Goal: Task Accomplishment & Management: Manage account settings

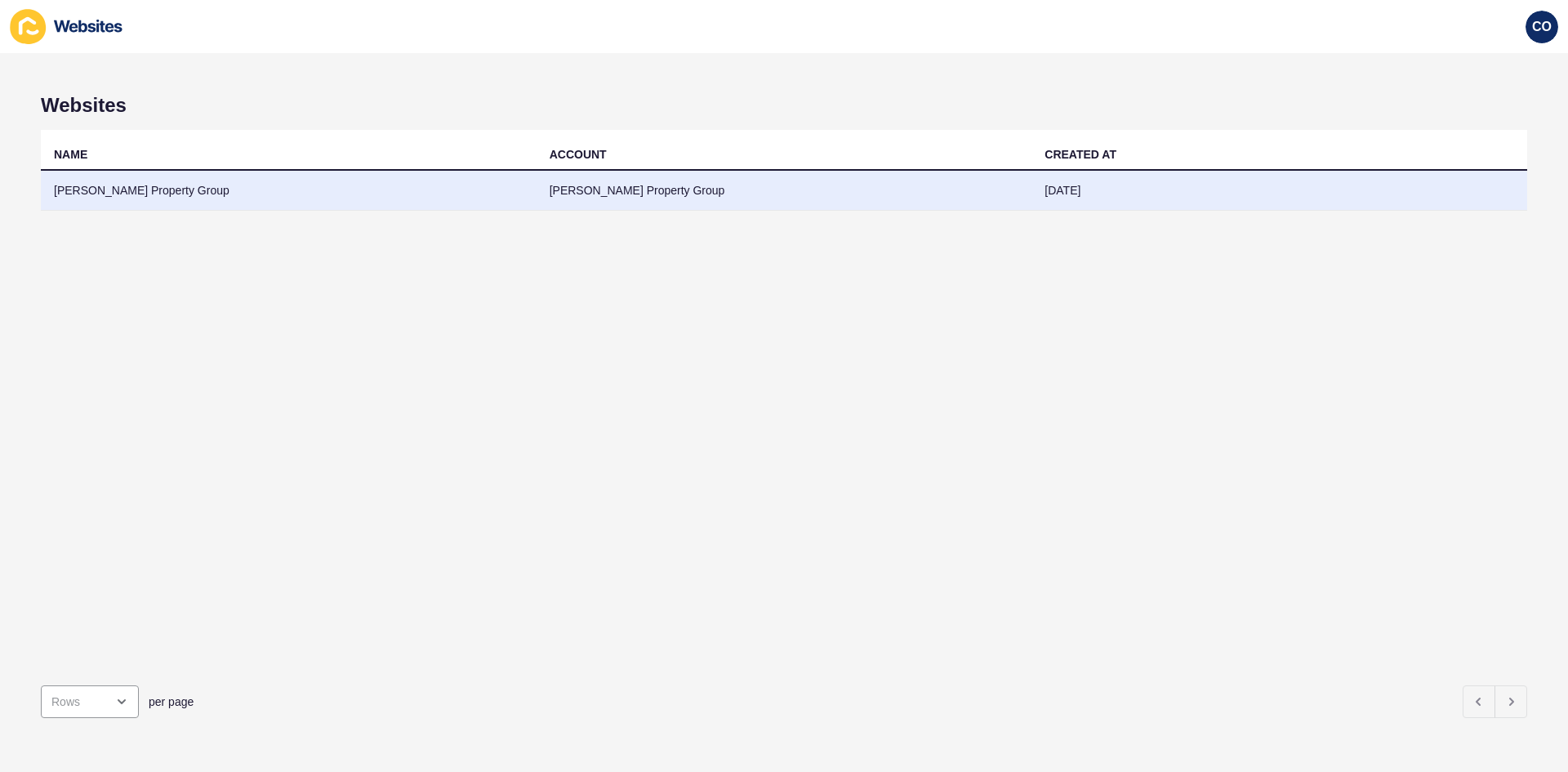
click at [118, 191] on td "Watts Property Group" at bounding box center [289, 190] width 496 height 40
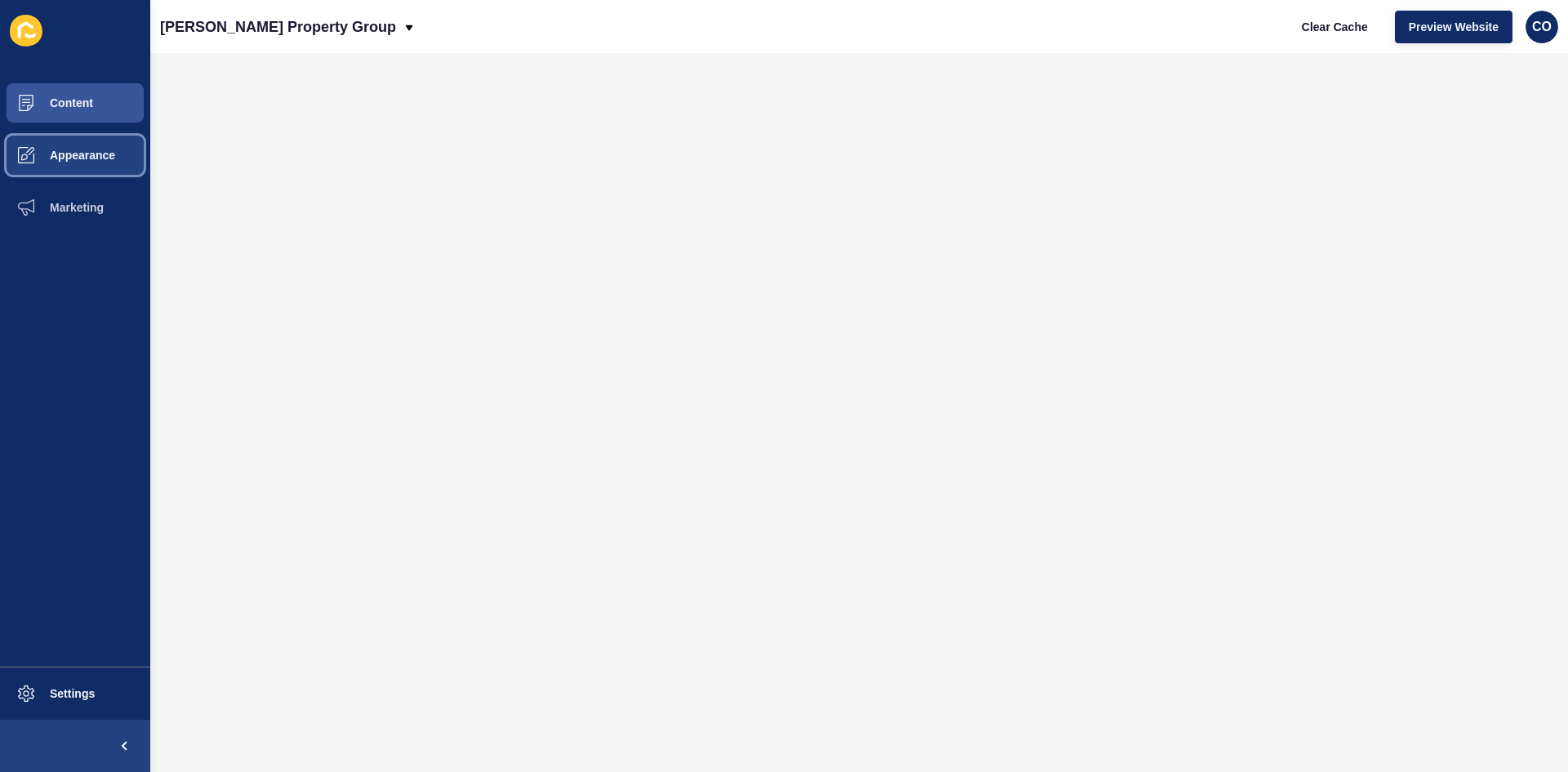
click at [97, 161] on span "Appearance" at bounding box center [56, 155] width 117 height 13
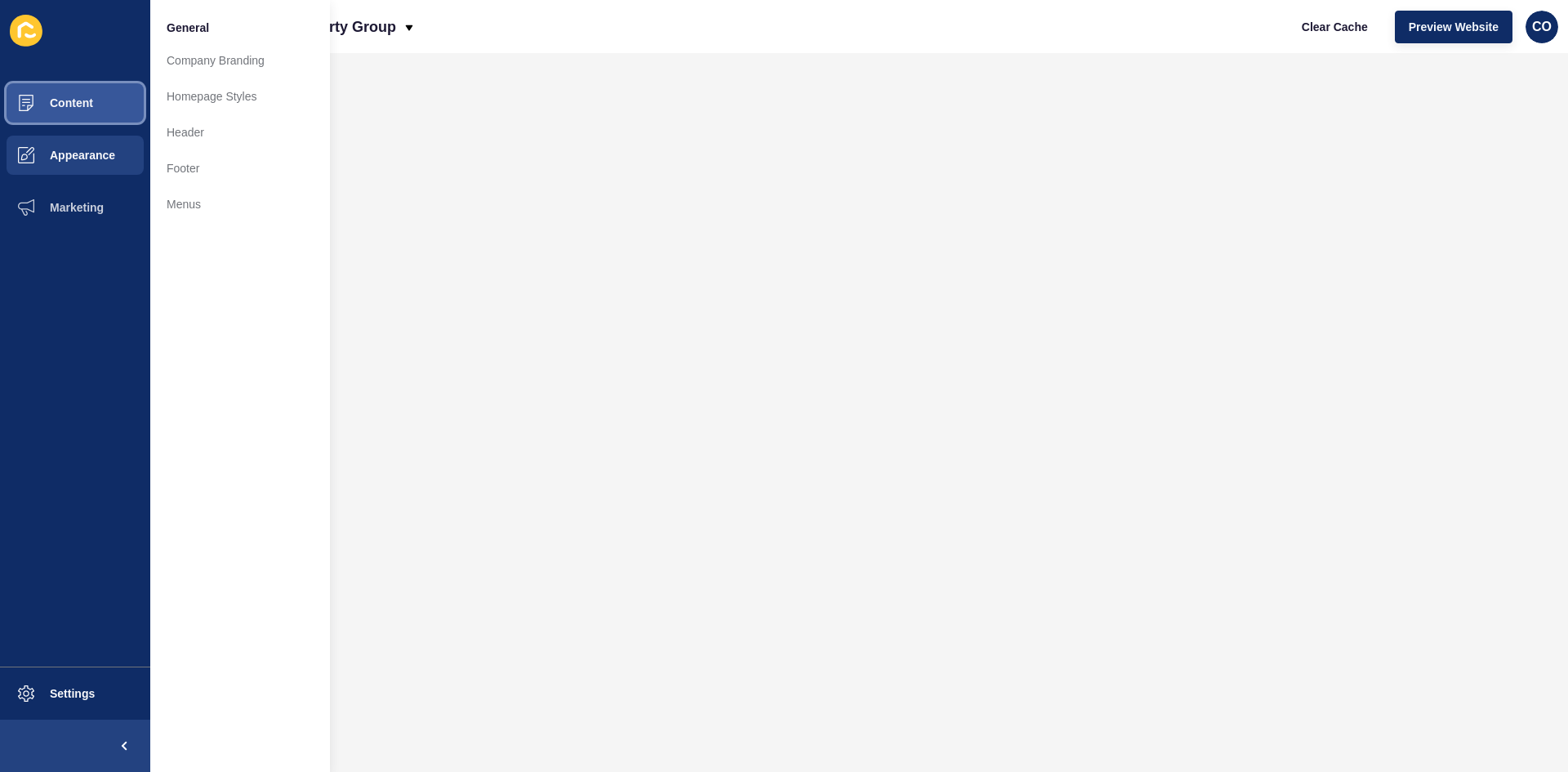
click at [103, 102] on button "Content" at bounding box center [75, 102] width 150 height 52
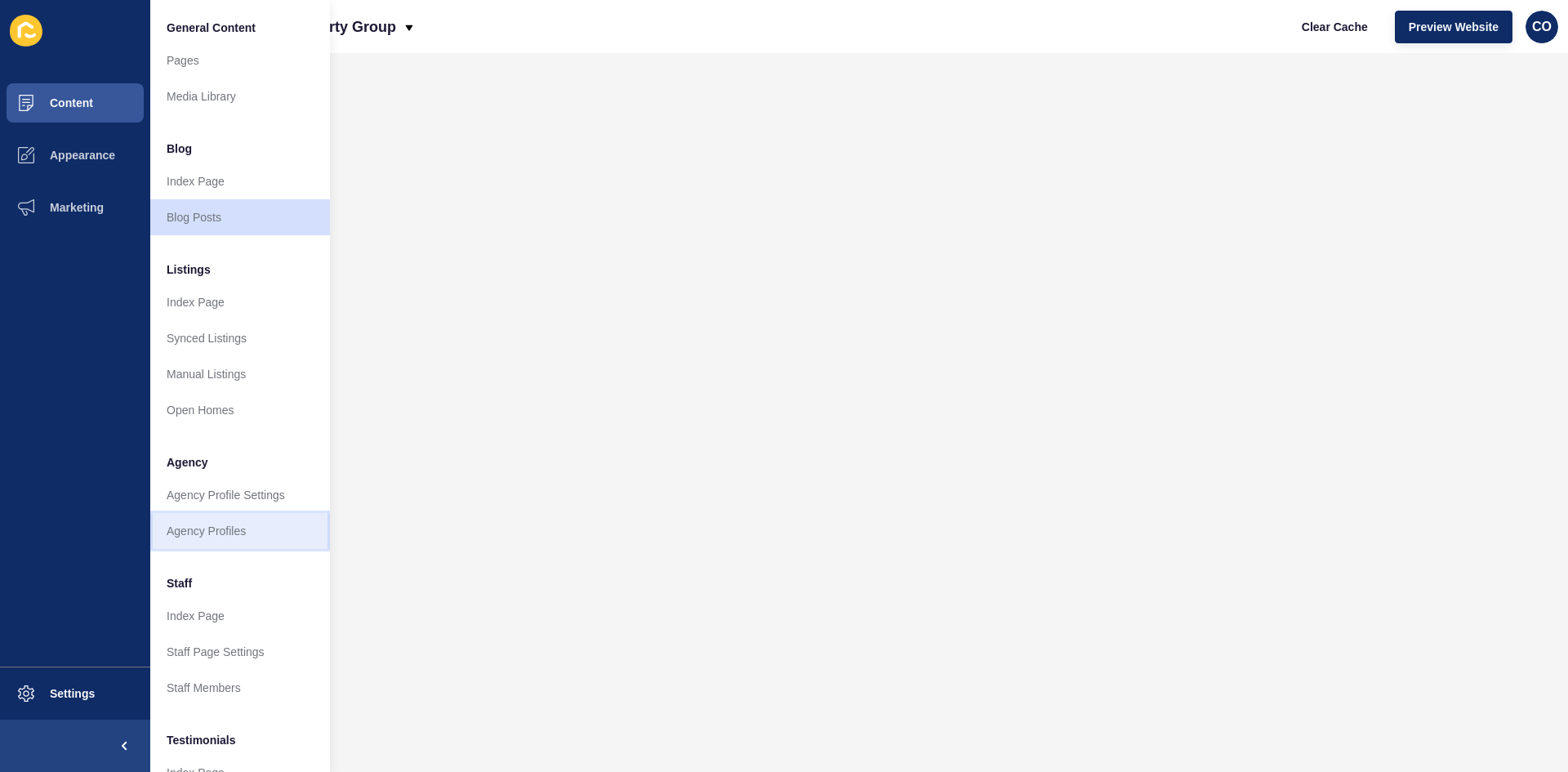
click at [229, 531] on link "Agency Profiles" at bounding box center [240, 531] width 180 height 36
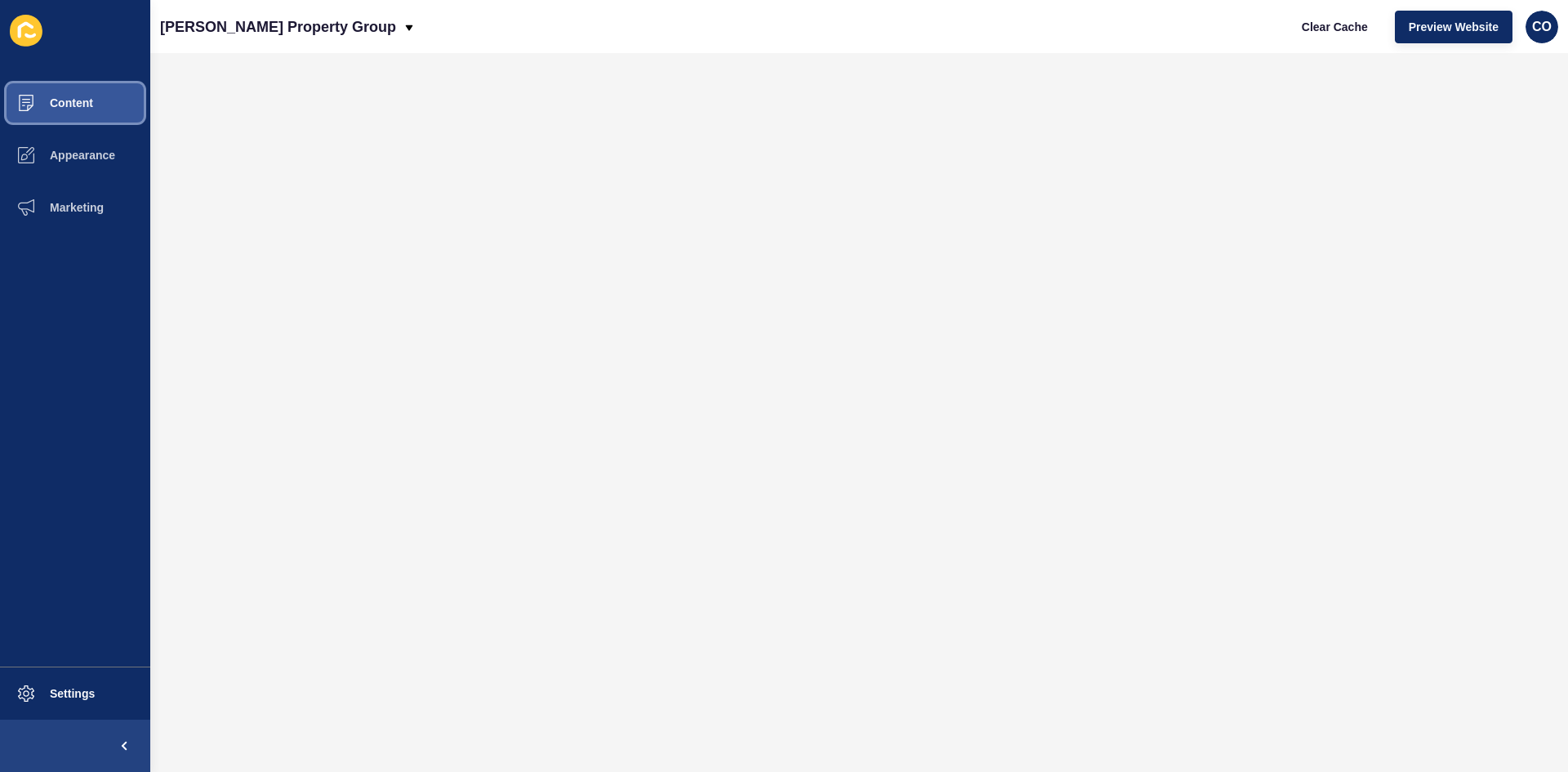
click at [84, 108] on span "Content" at bounding box center [45, 102] width 95 height 13
click at [77, 105] on span "Content" at bounding box center [45, 102] width 95 height 13
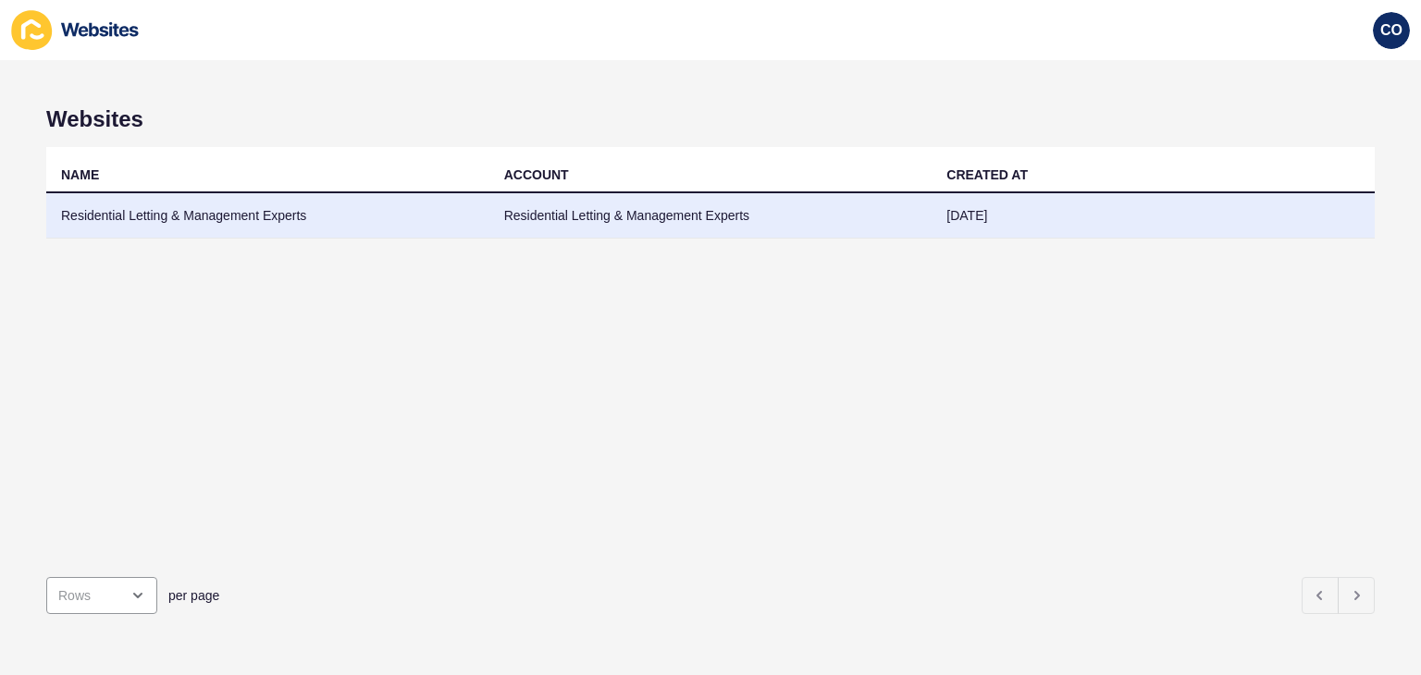
click at [263, 214] on td "Residential Letting & Management Experts" at bounding box center [267, 215] width 443 height 45
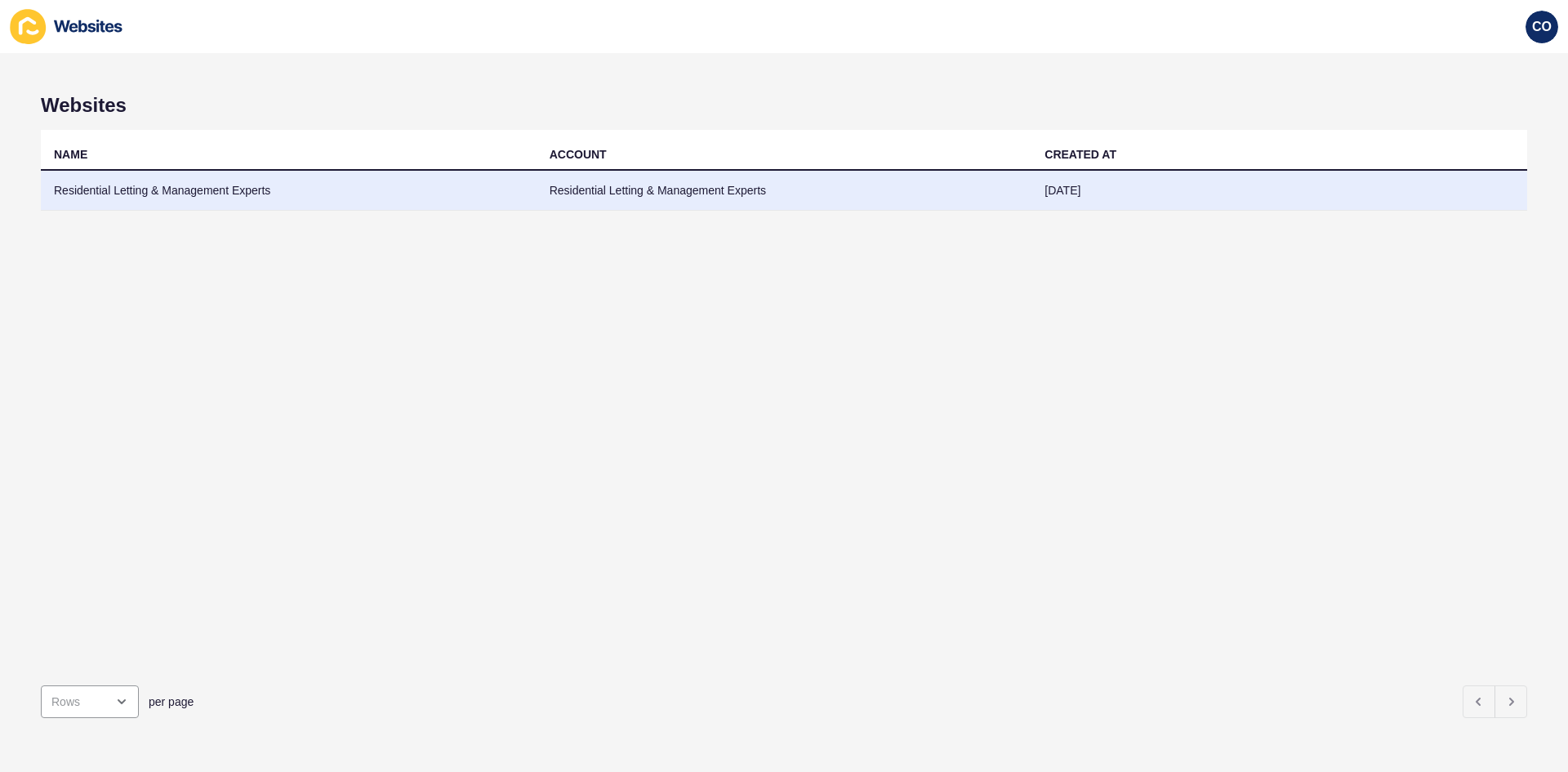
click at [235, 193] on td "Residential Letting & Management Experts" at bounding box center [289, 190] width 496 height 40
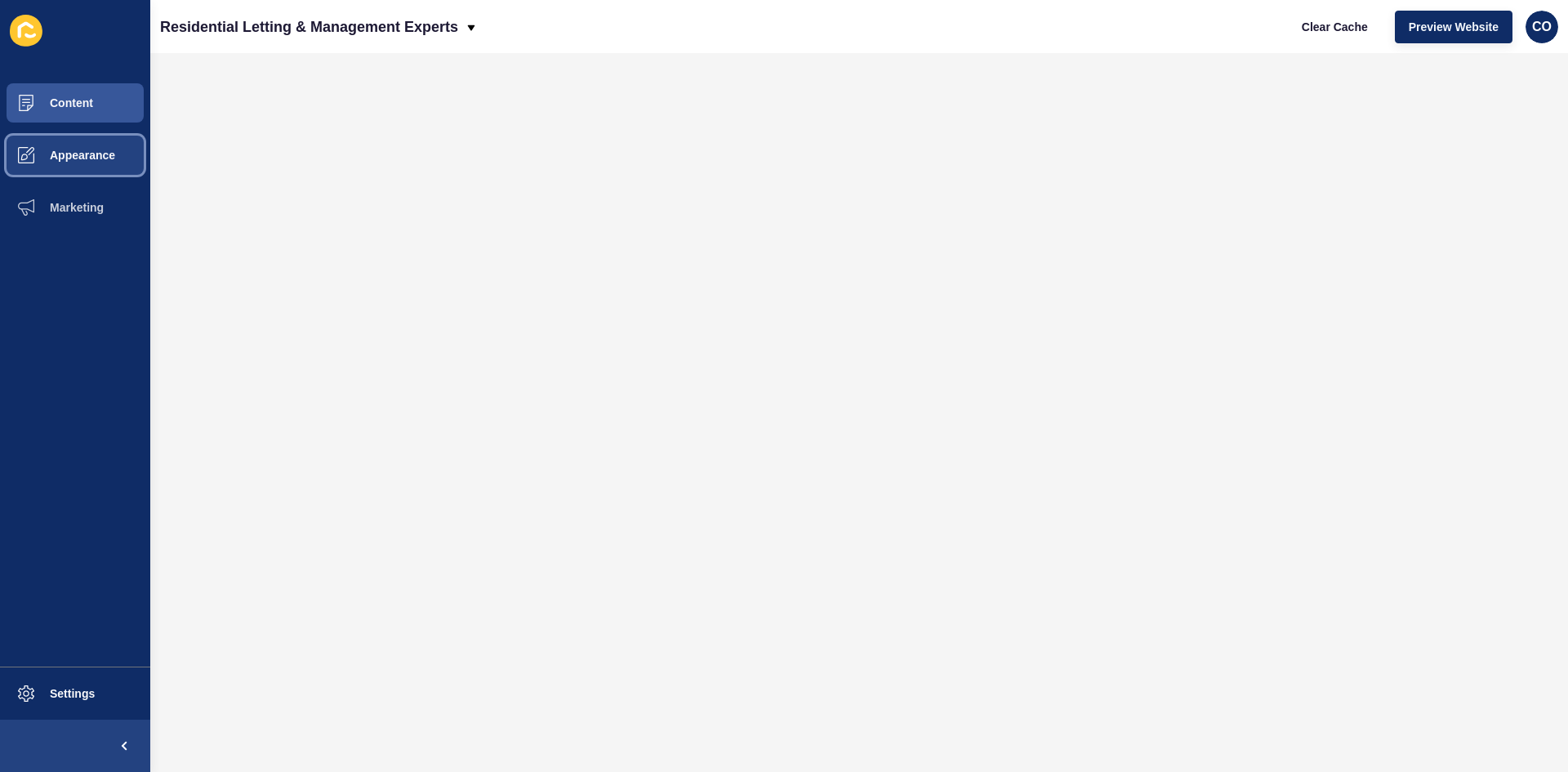
click at [92, 156] on span "Appearance" at bounding box center [56, 155] width 117 height 13
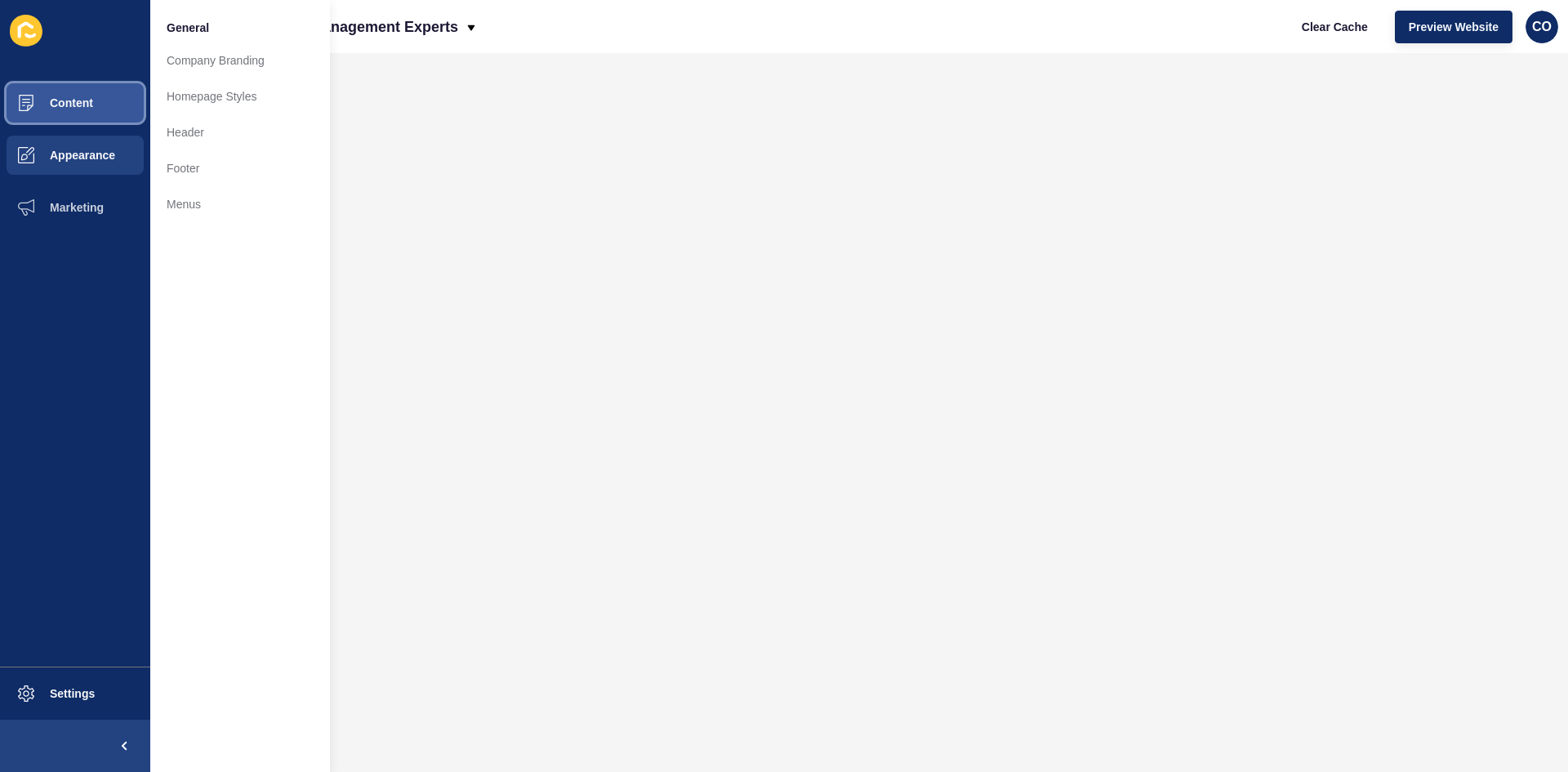
click at [102, 81] on button "Content" at bounding box center [75, 102] width 150 height 52
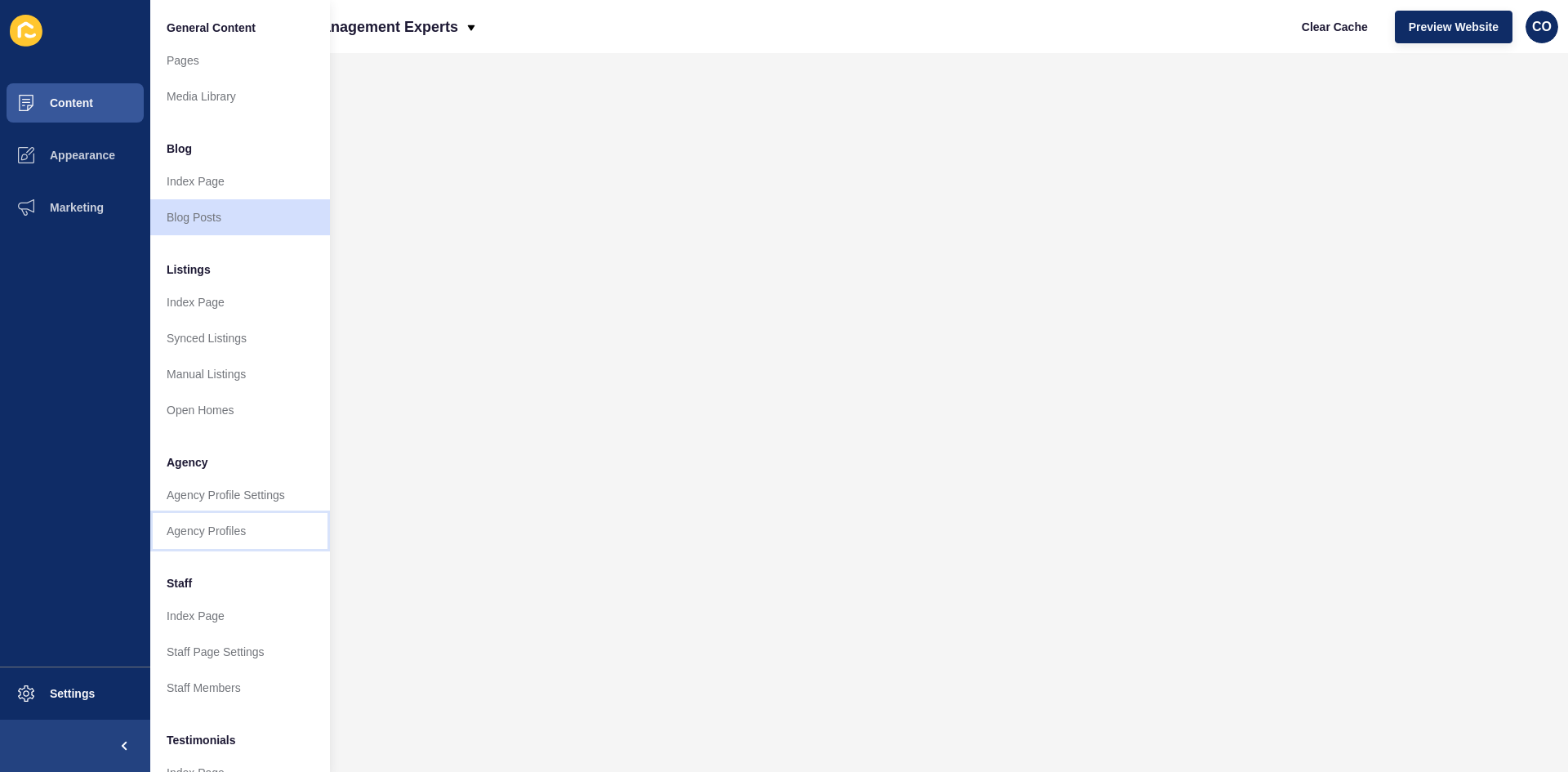
click at [234, 534] on link "Agency Profiles" at bounding box center [240, 531] width 180 height 36
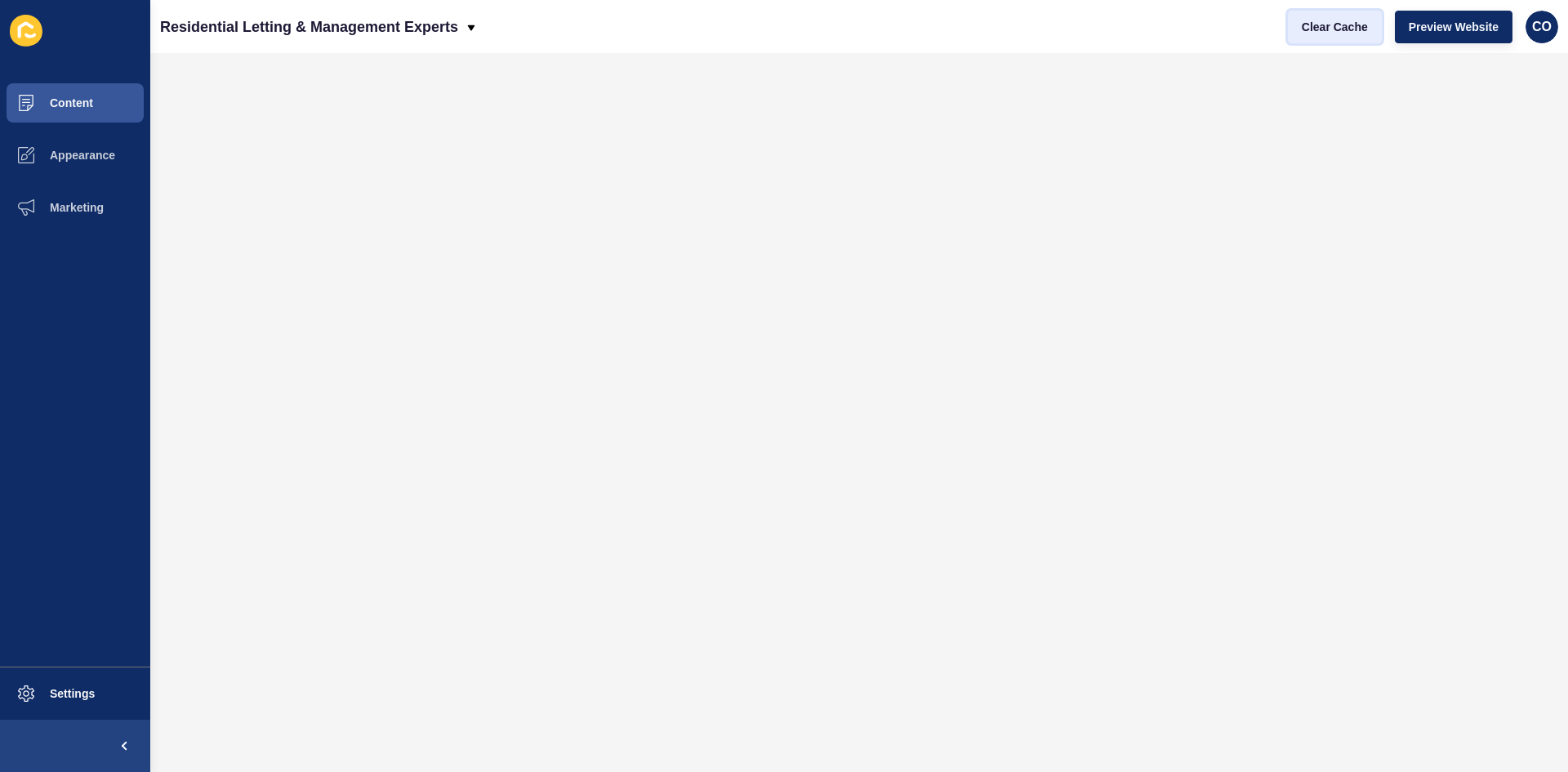
click at [1254, 28] on span "Clear Cache" at bounding box center [1335, 26] width 66 height 17
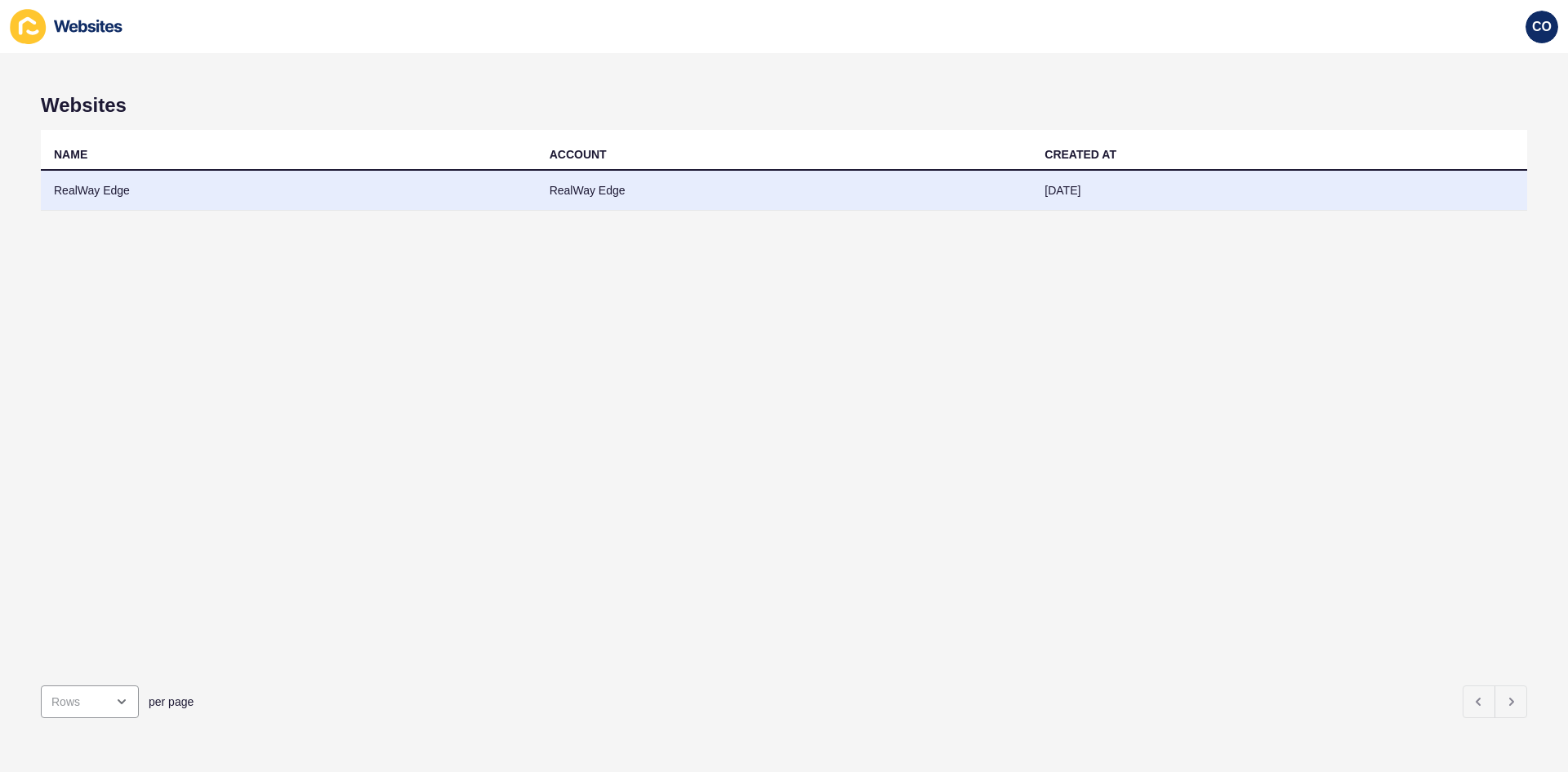
click at [106, 190] on td "RealWay Edge" at bounding box center [289, 190] width 496 height 40
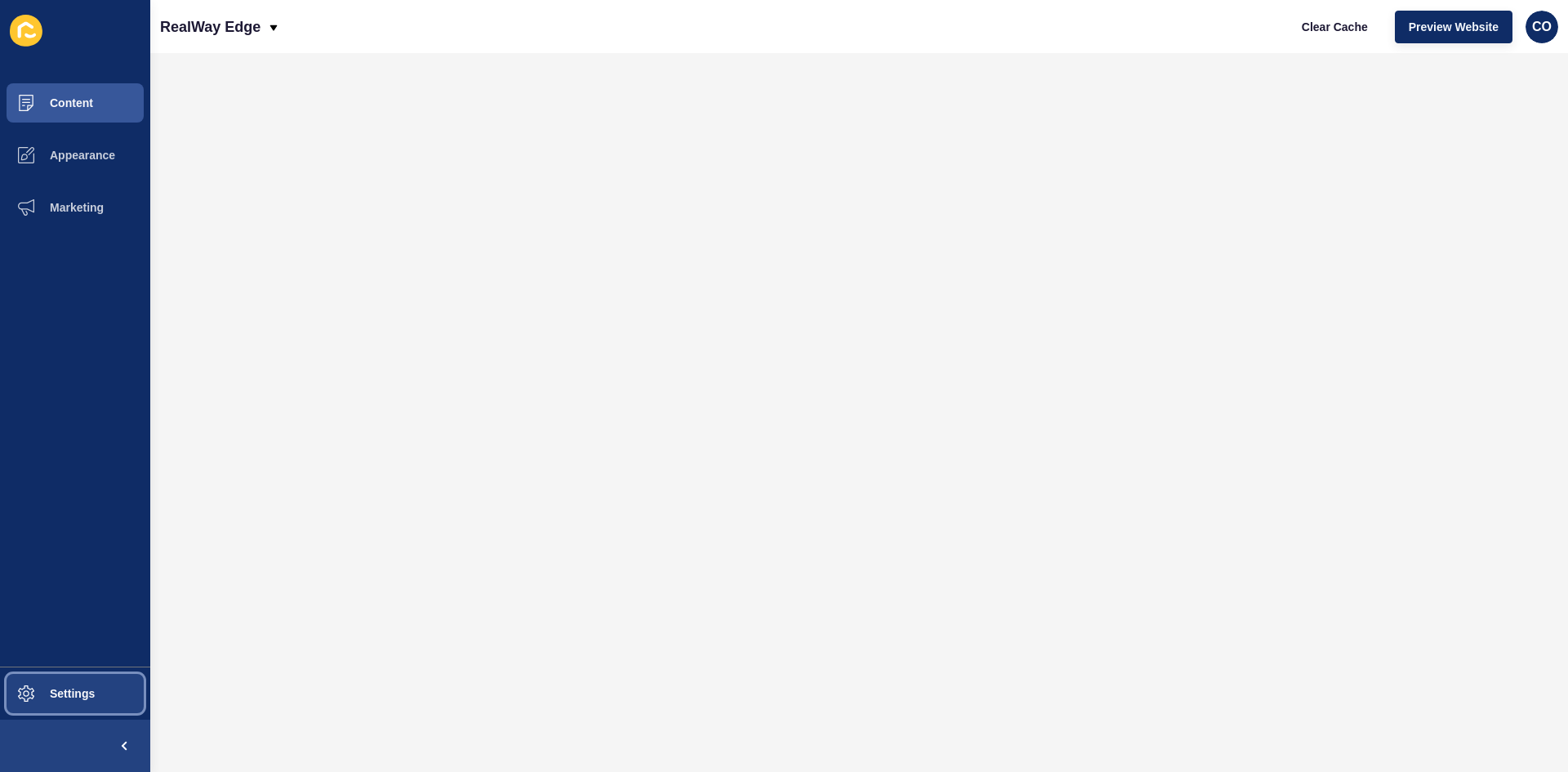
click at [83, 595] on button "Settings" at bounding box center [75, 693] width 150 height 52
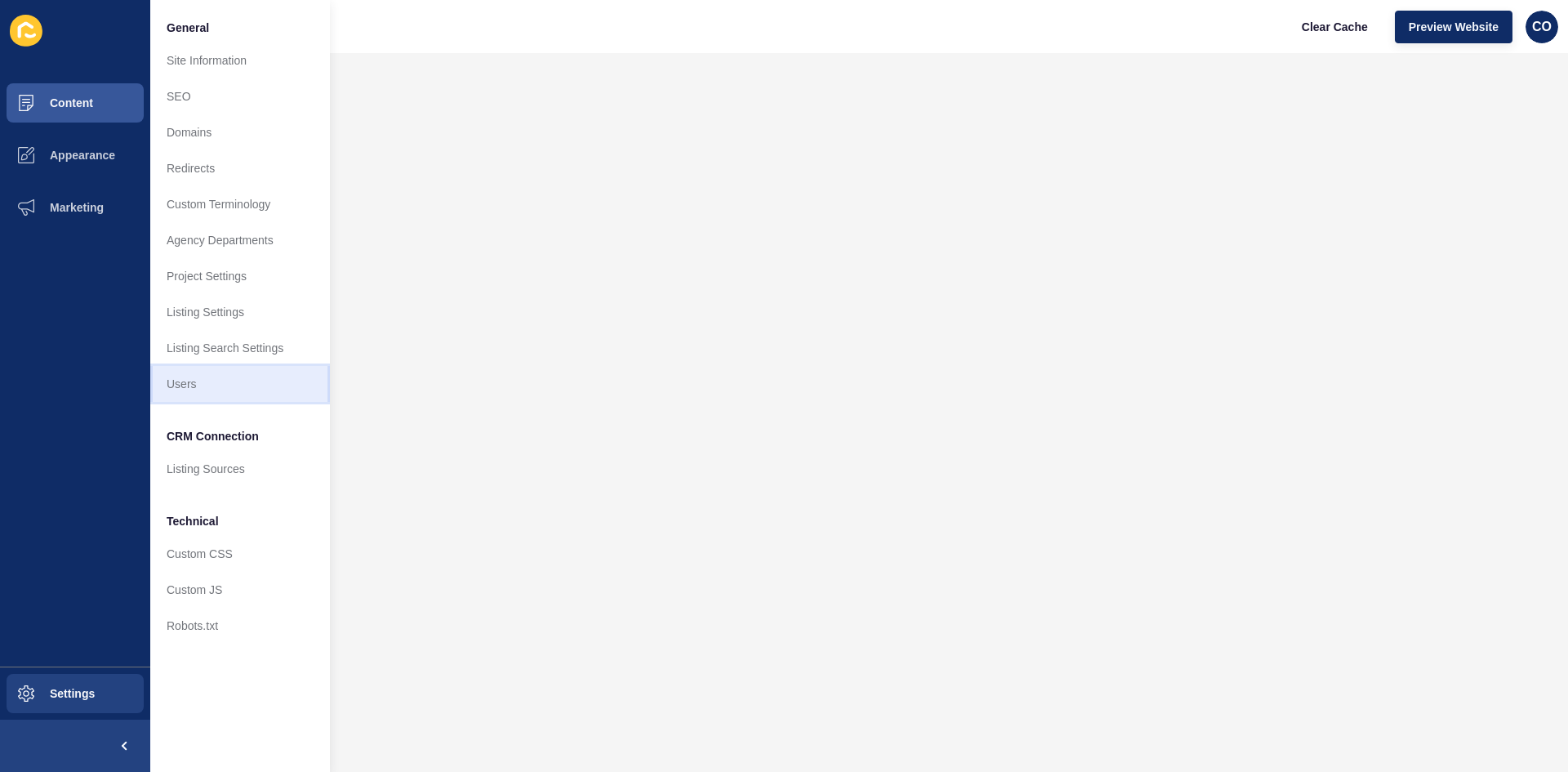
click at [229, 385] on link "Users" at bounding box center [240, 383] width 180 height 36
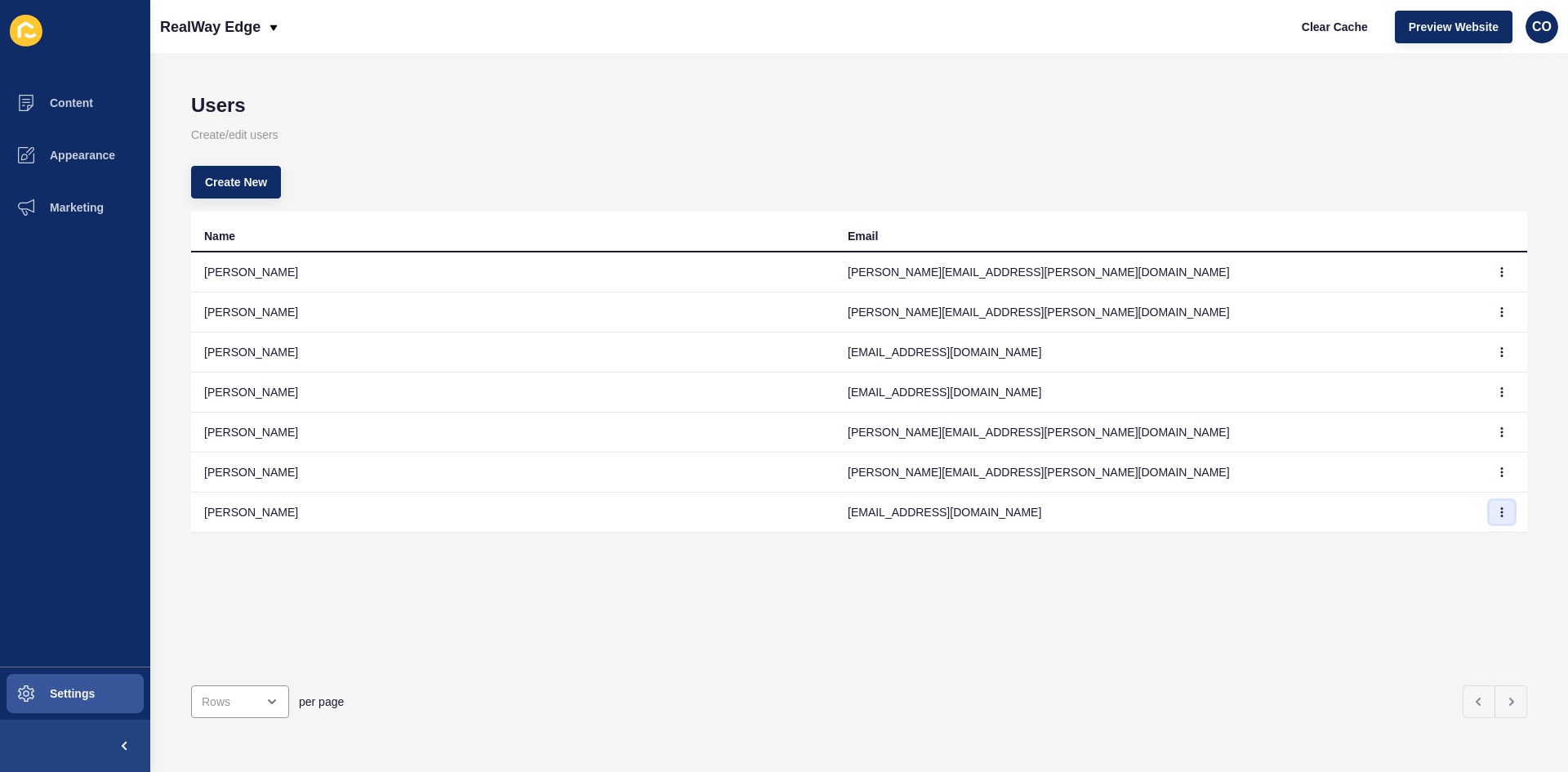
click at [1254, 518] on button "button" at bounding box center [1502, 512] width 25 height 23
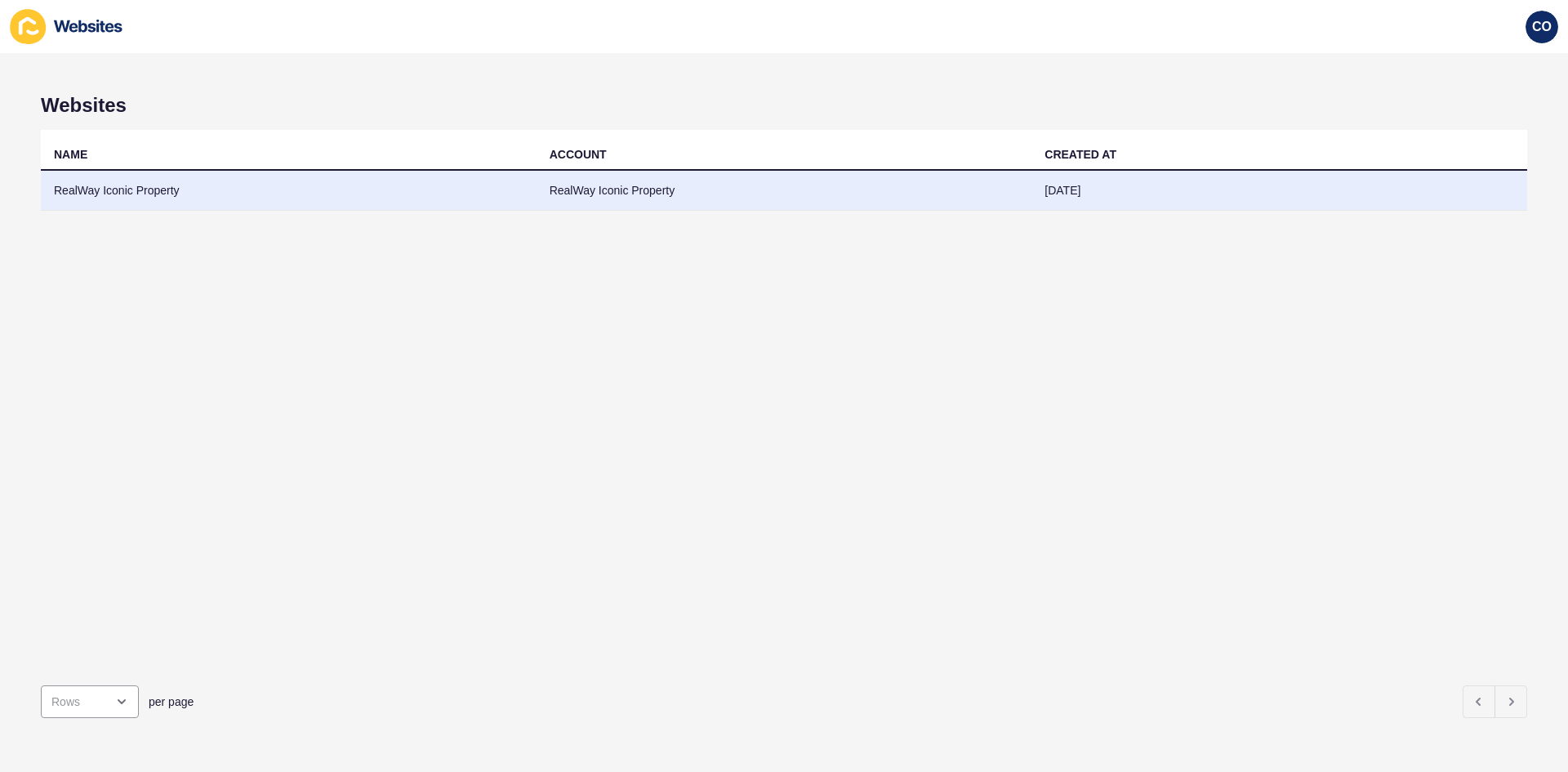
click at [154, 191] on td "RealWay Iconic Property" at bounding box center [289, 190] width 496 height 40
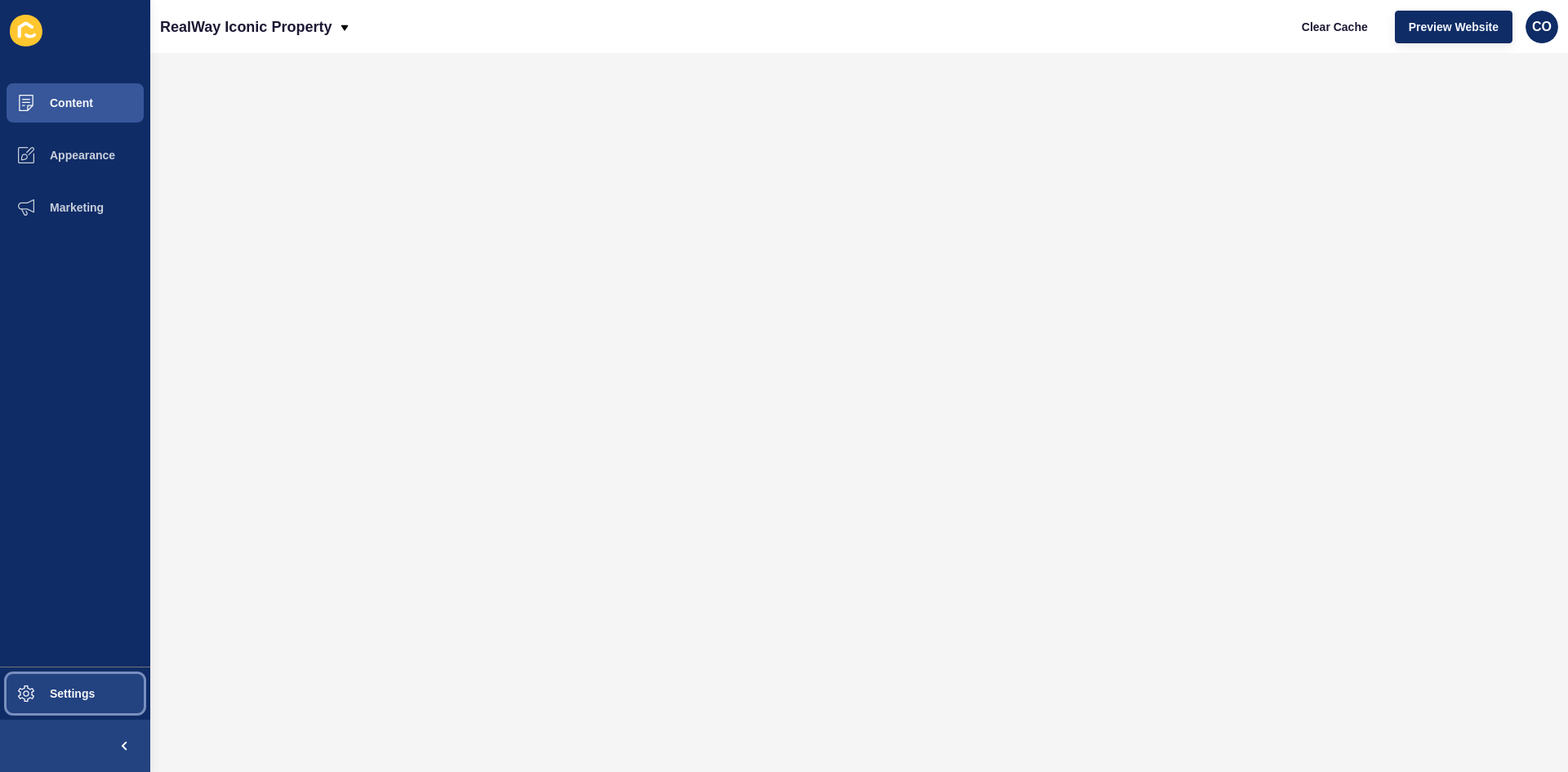
click at [82, 595] on button "Settings" at bounding box center [75, 693] width 150 height 52
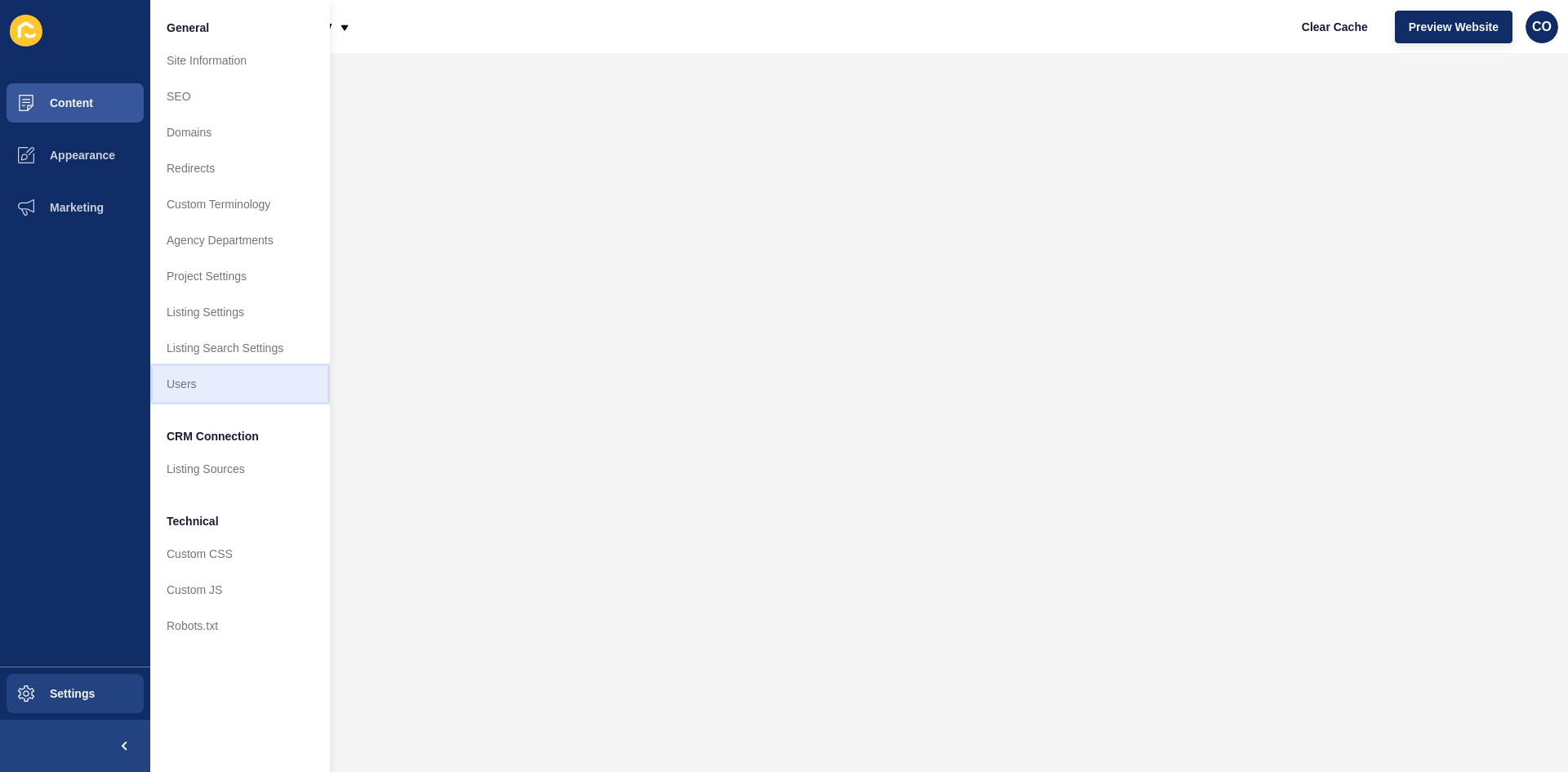
click at [220, 397] on link "Users" at bounding box center [240, 383] width 180 height 36
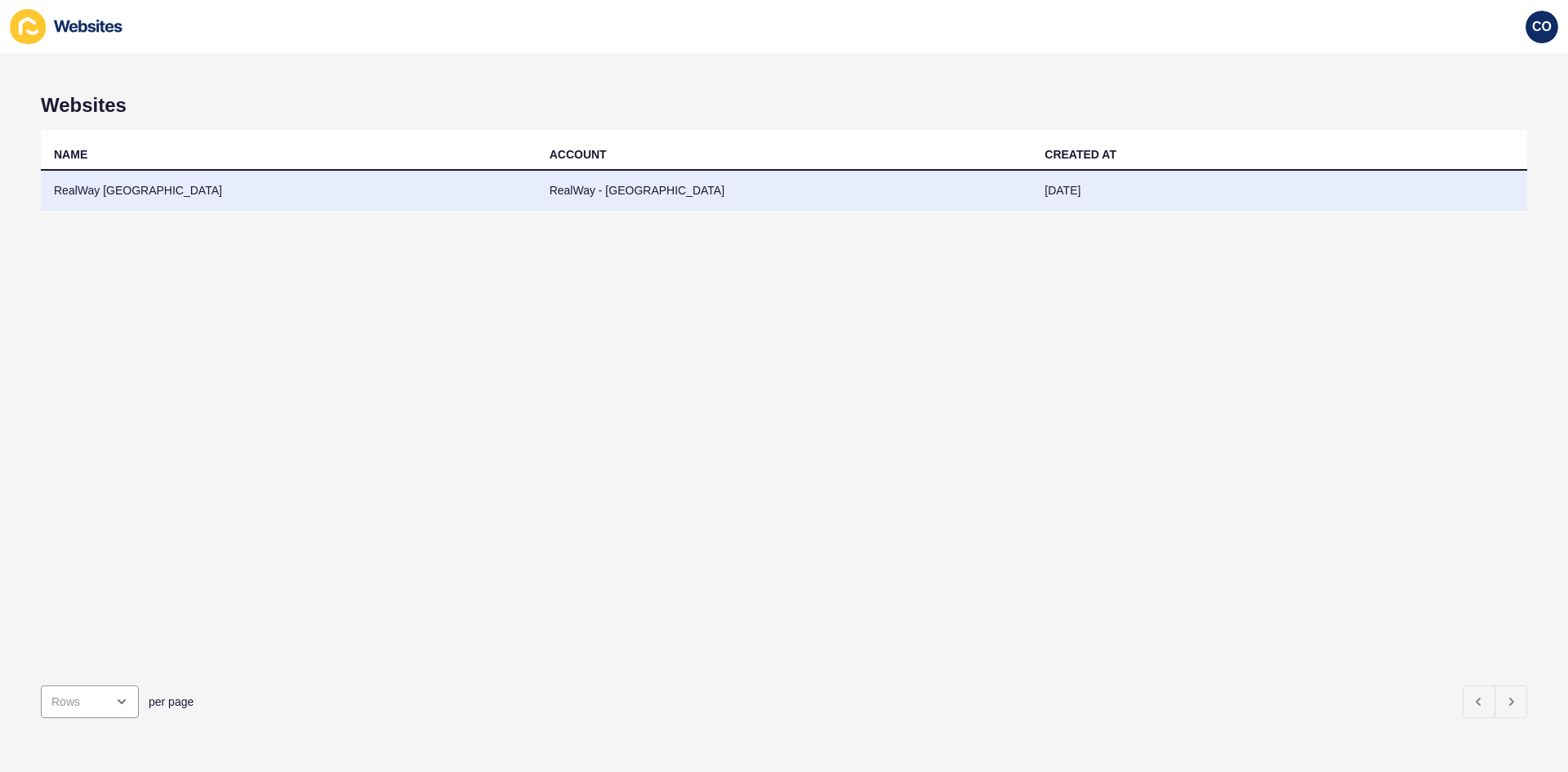
click at [121, 191] on td "RealWay [GEOGRAPHIC_DATA]" at bounding box center [289, 190] width 496 height 40
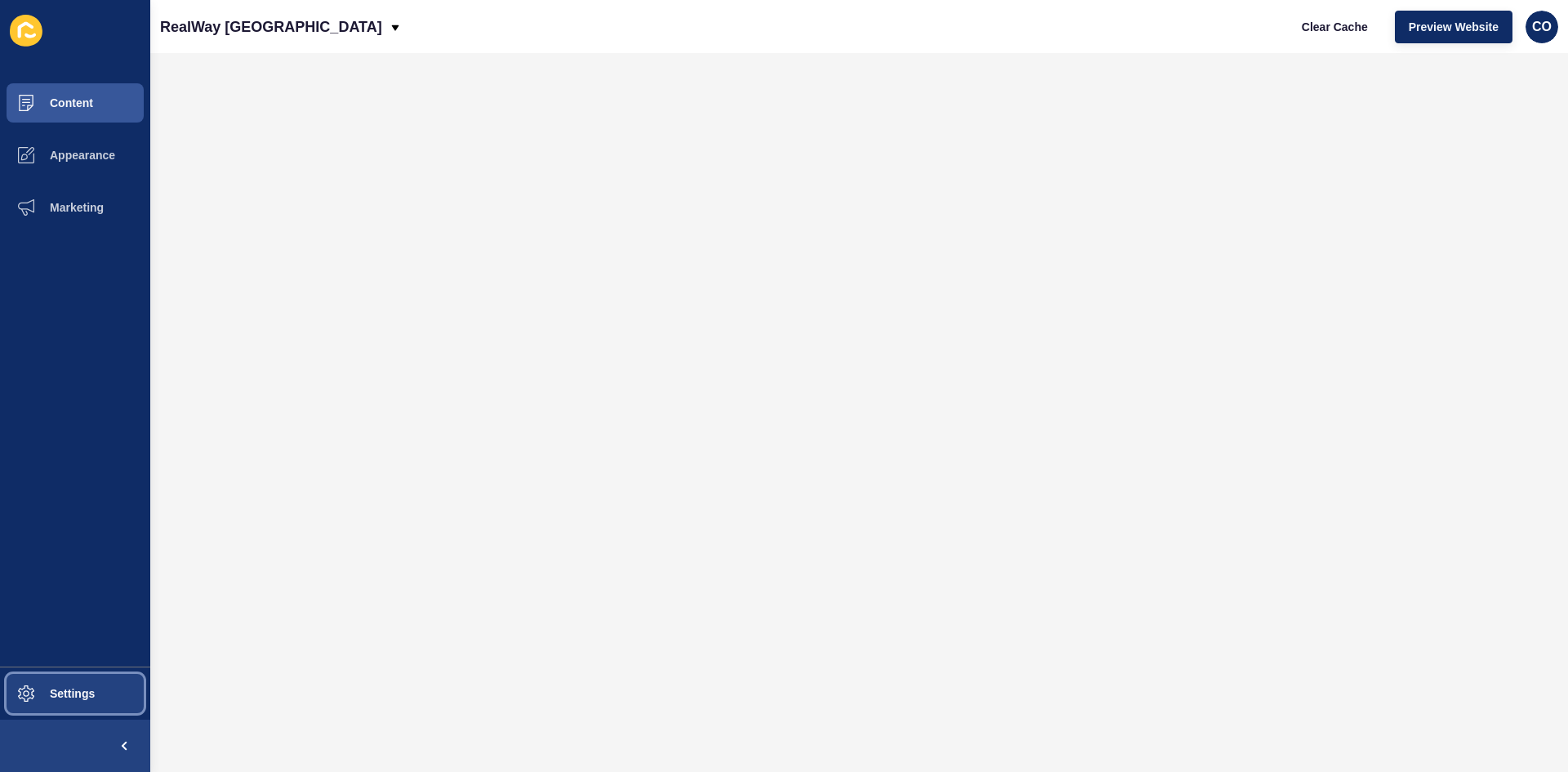
click at [82, 595] on span "Settings" at bounding box center [46, 693] width 97 height 13
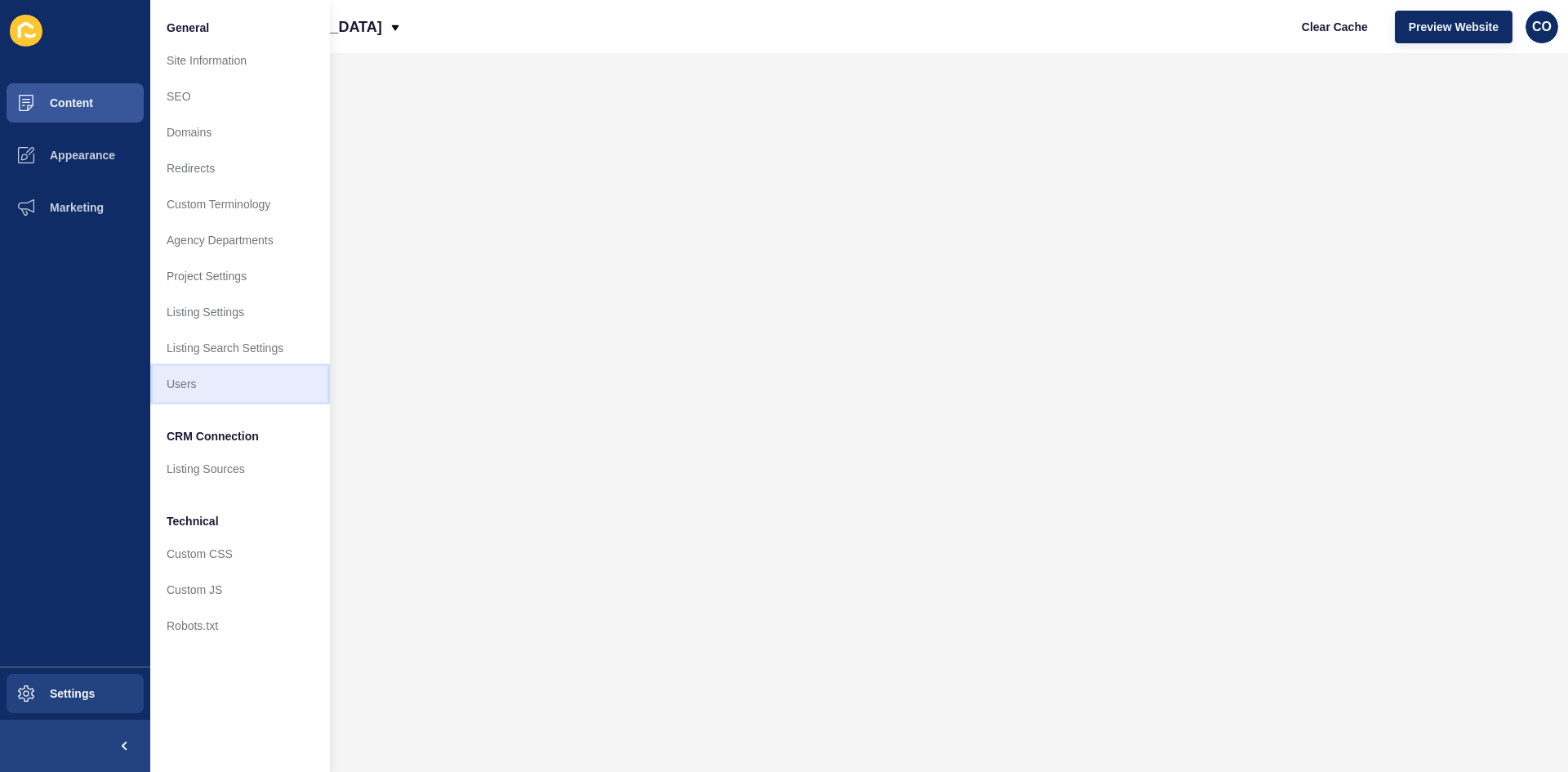
click at [210, 386] on link "Users" at bounding box center [240, 383] width 180 height 36
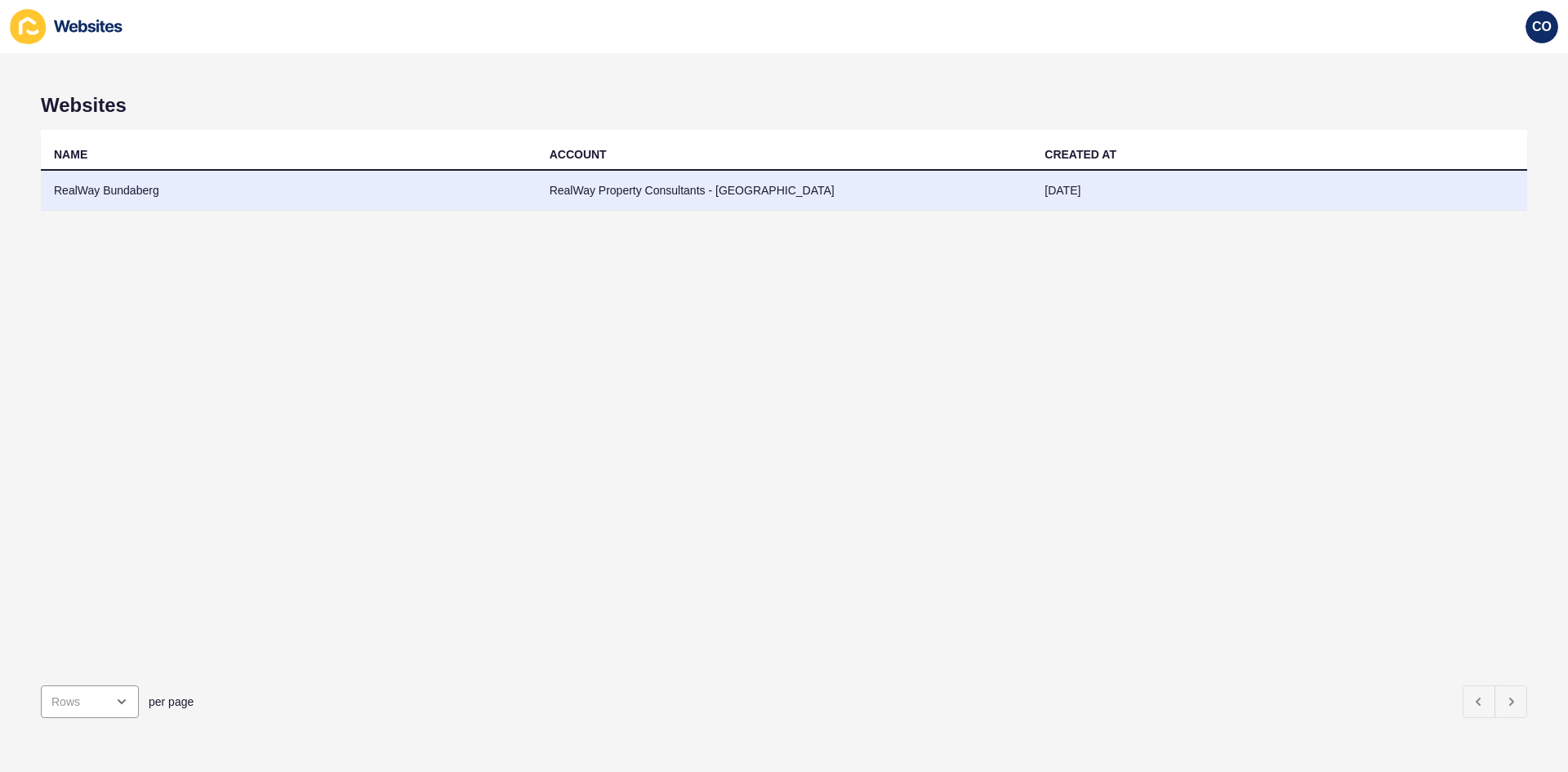
click at [146, 190] on td "RealWay Bundaberg" at bounding box center [289, 190] width 496 height 40
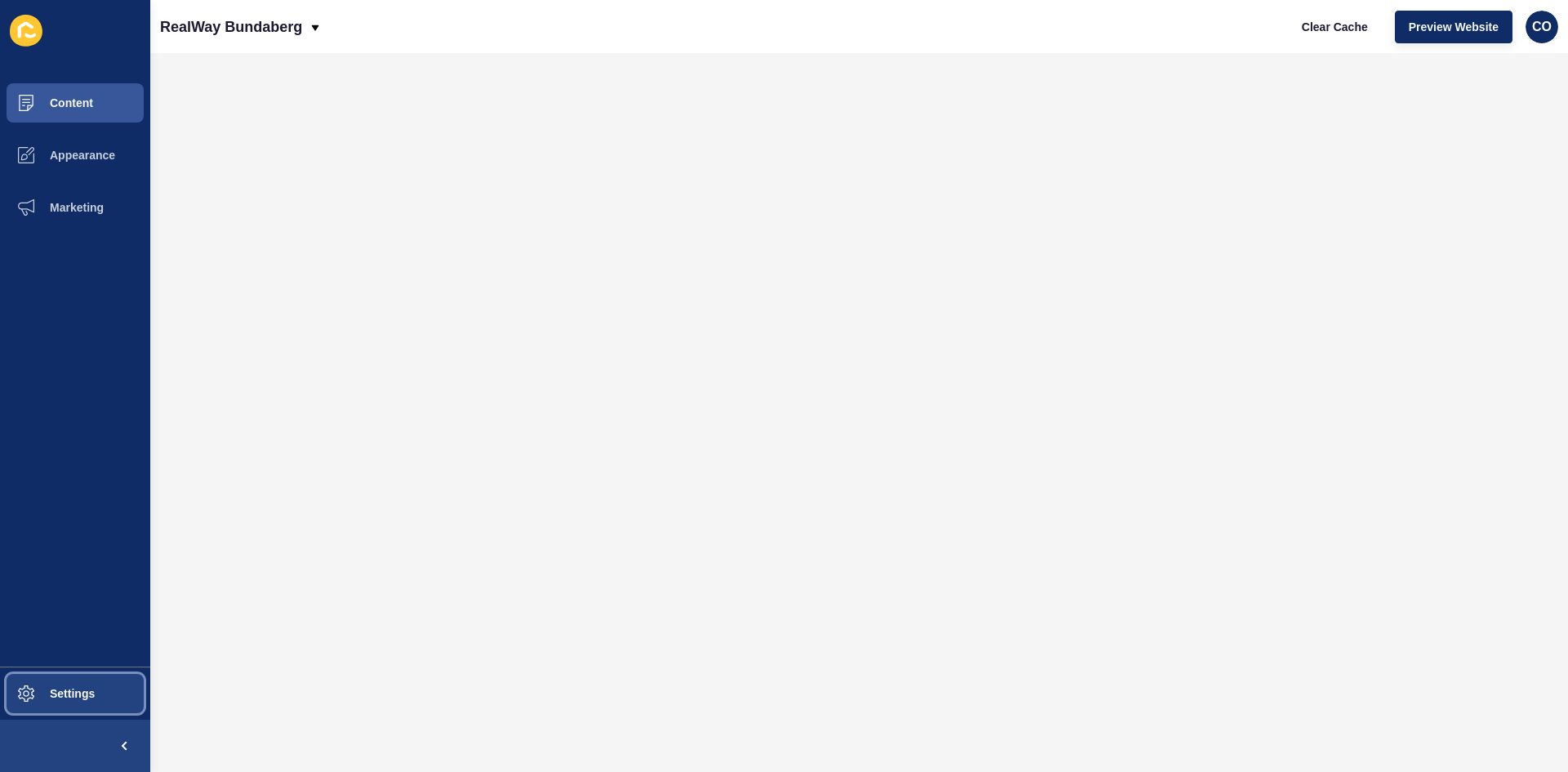
click at [100, 595] on button "Settings" at bounding box center [75, 693] width 150 height 52
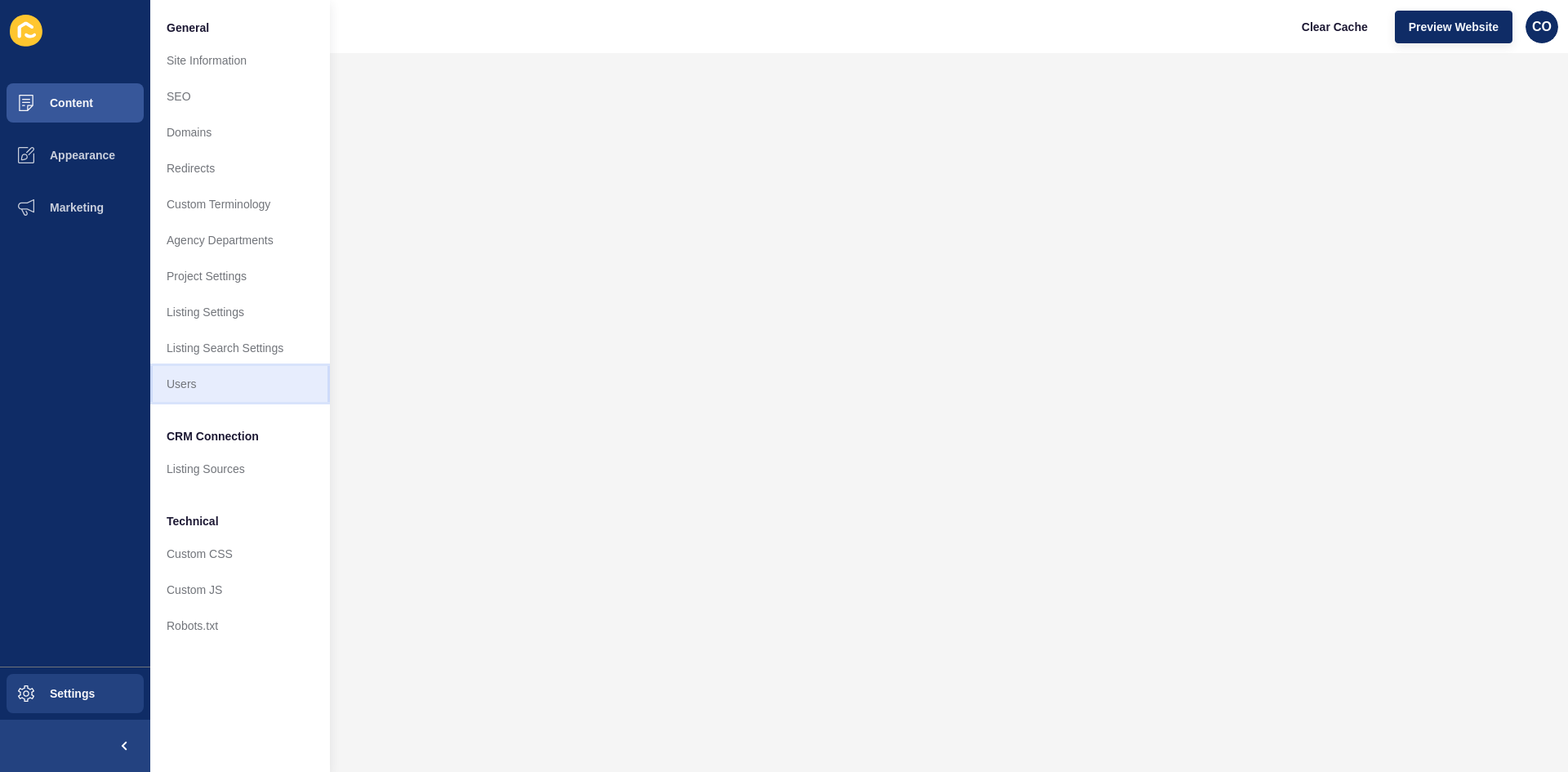
click at [210, 387] on link "Users" at bounding box center [240, 383] width 180 height 36
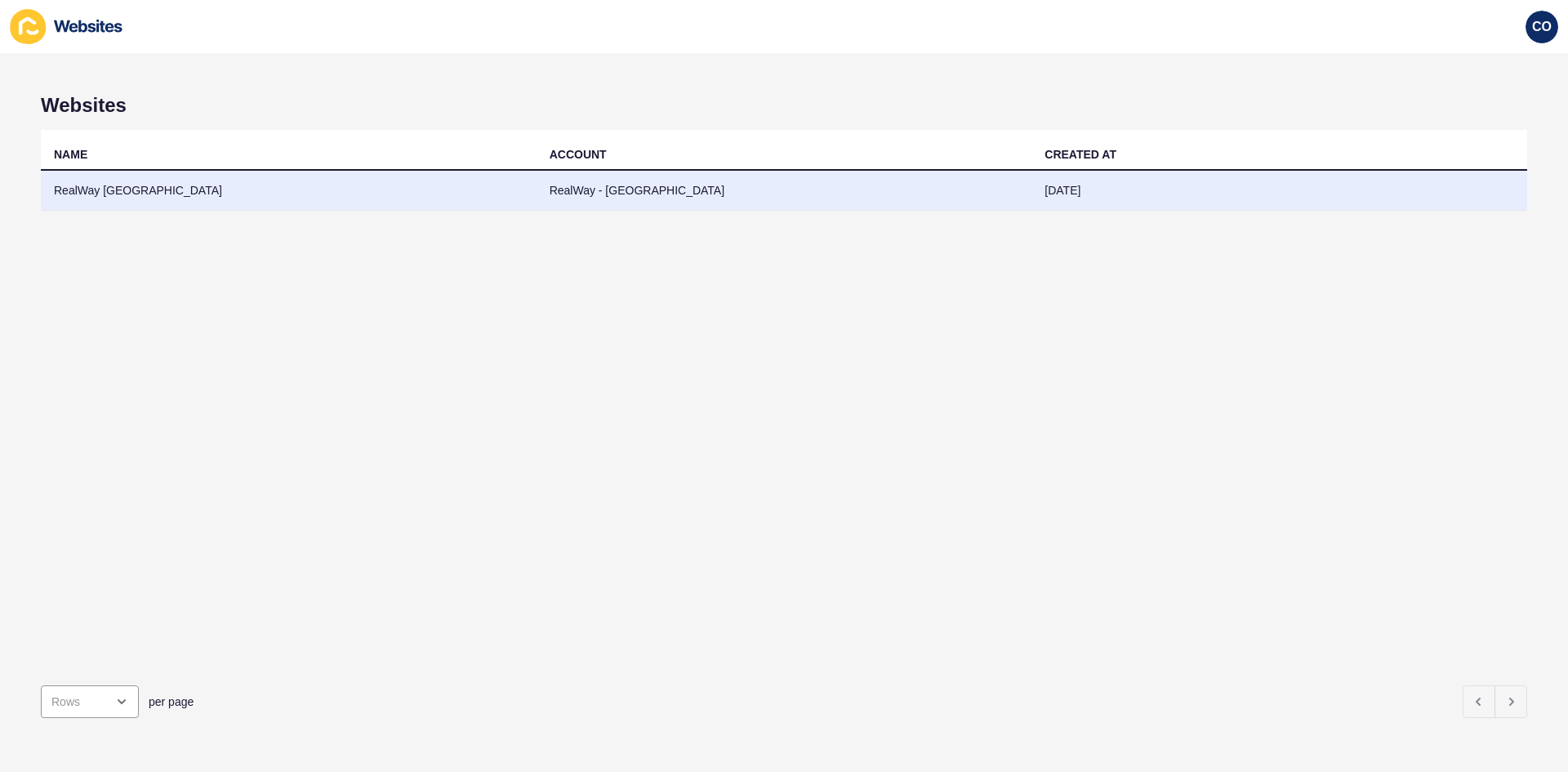
click at [159, 188] on td "RealWay [GEOGRAPHIC_DATA]" at bounding box center [289, 190] width 496 height 40
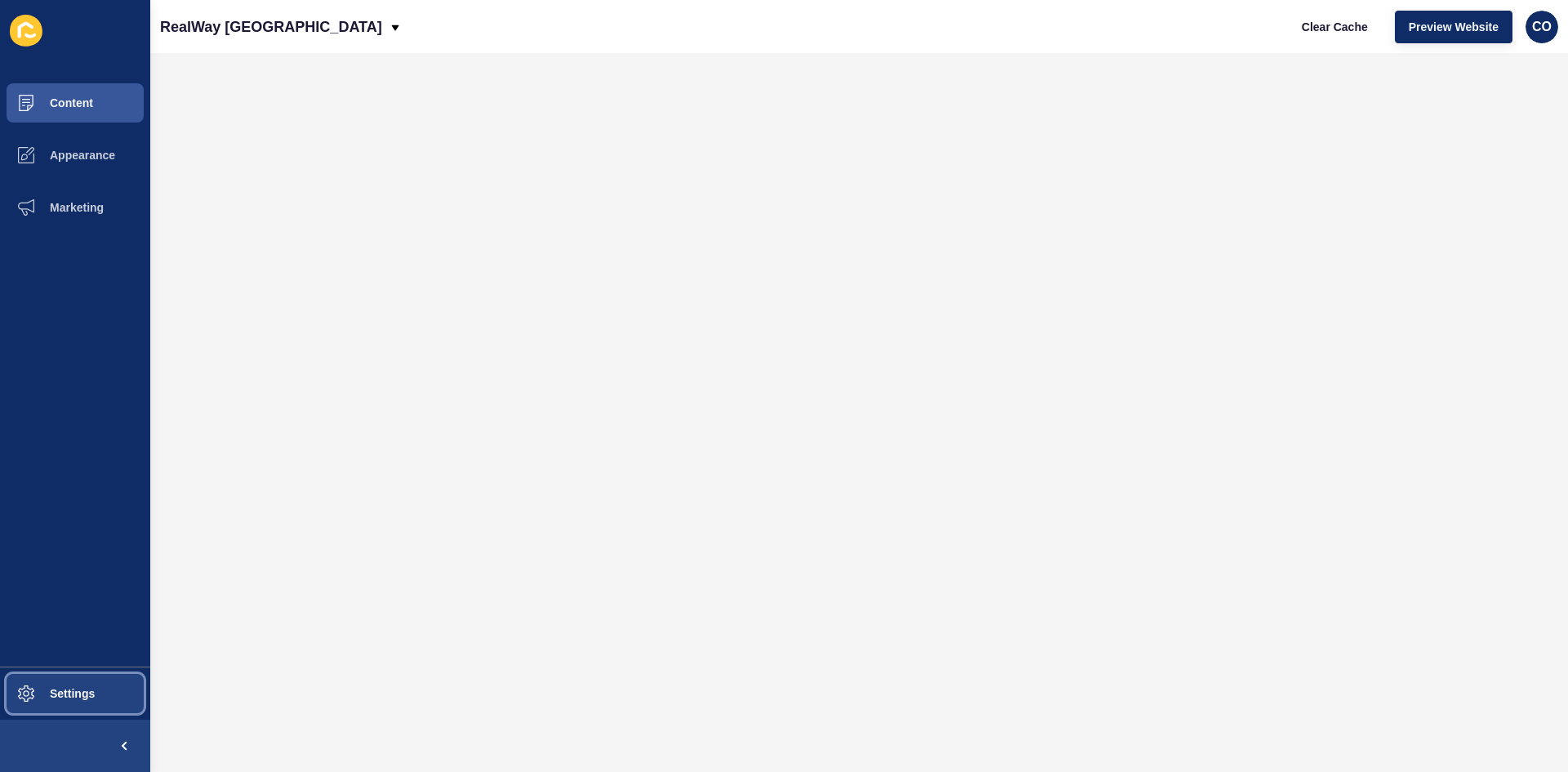
click at [99, 595] on button "Settings" at bounding box center [75, 693] width 150 height 52
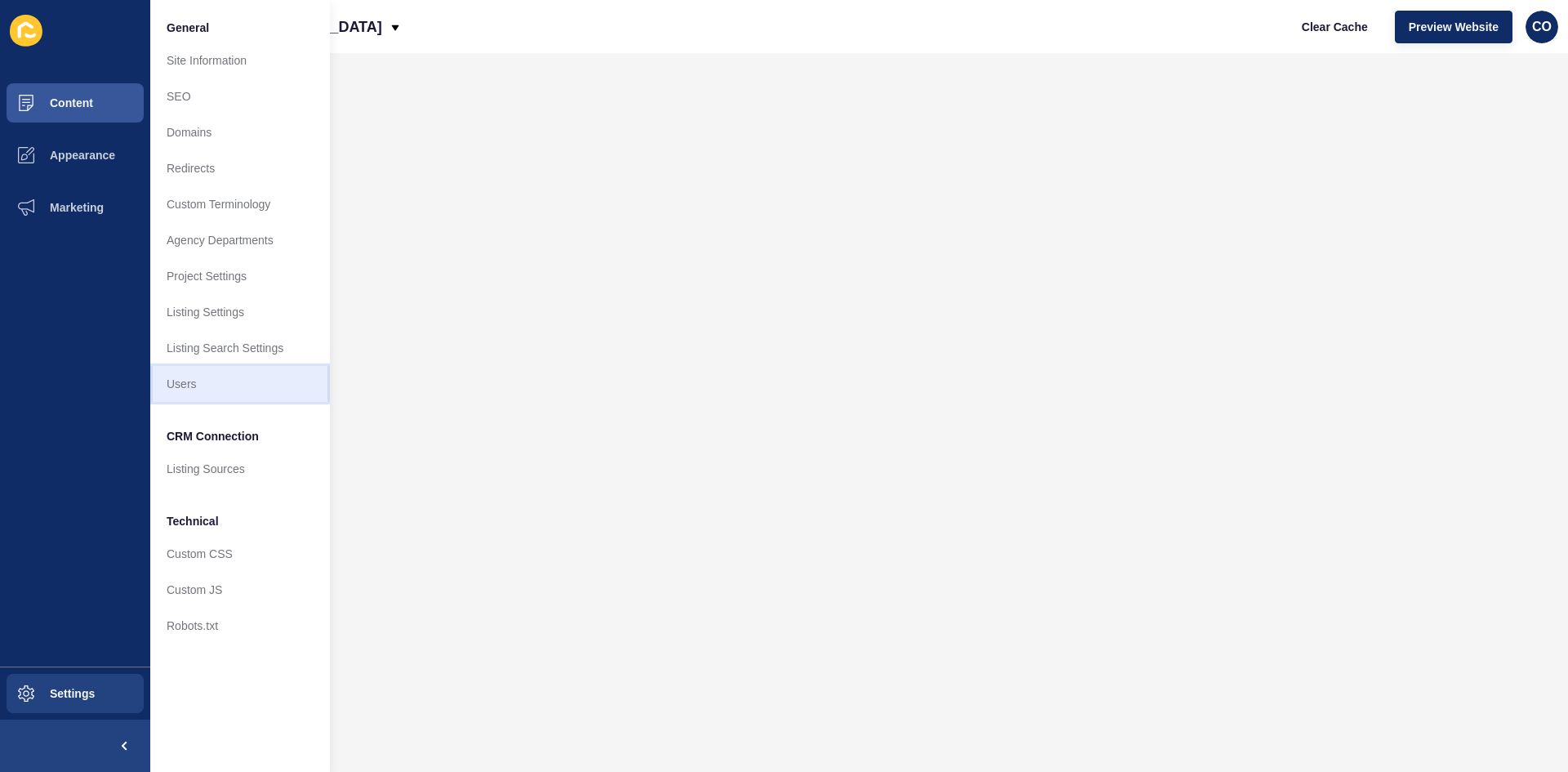
click at [192, 388] on link "Users" at bounding box center [240, 383] width 180 height 36
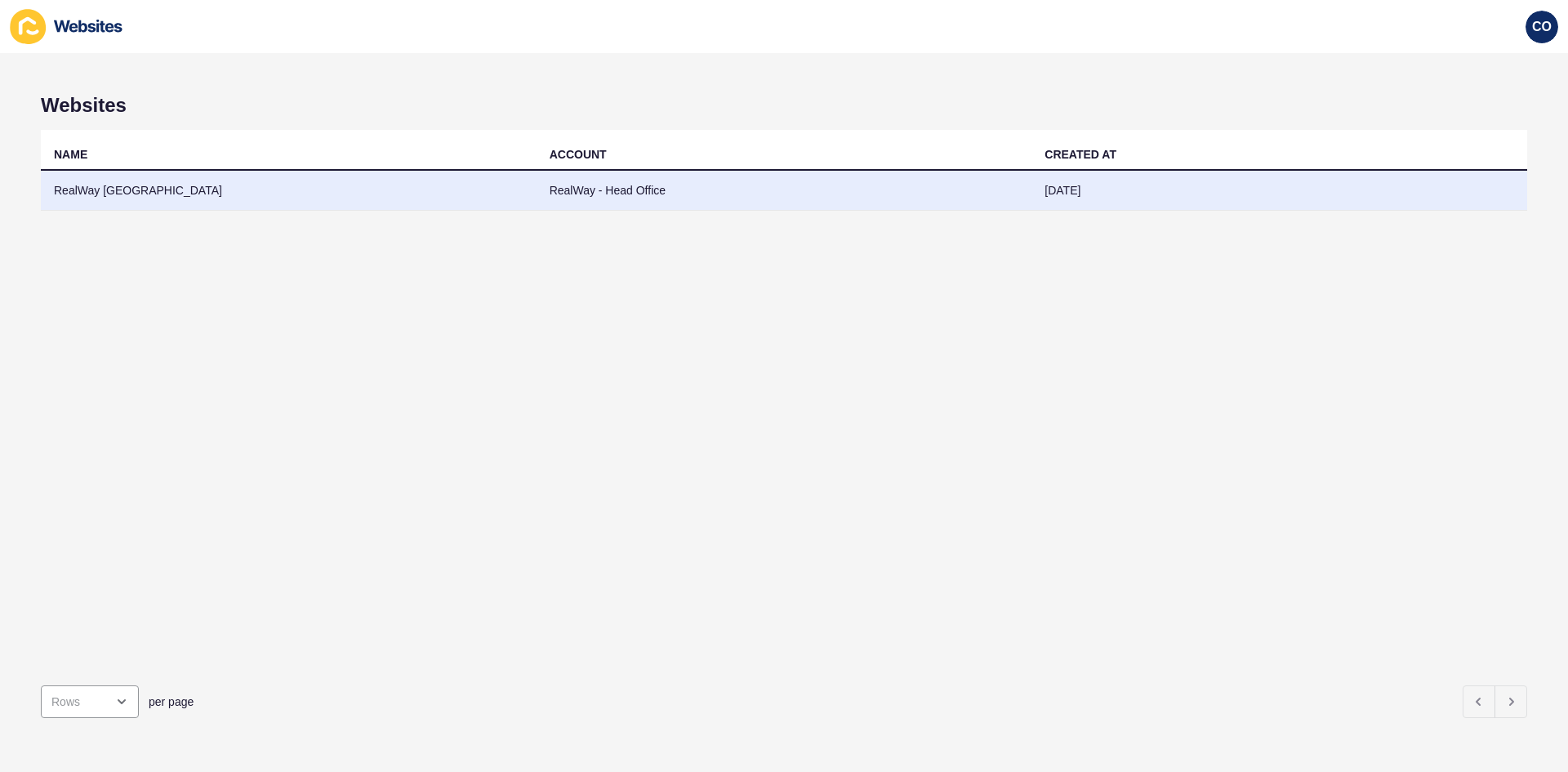
click at [110, 189] on td "RealWay Australia" at bounding box center [289, 190] width 496 height 40
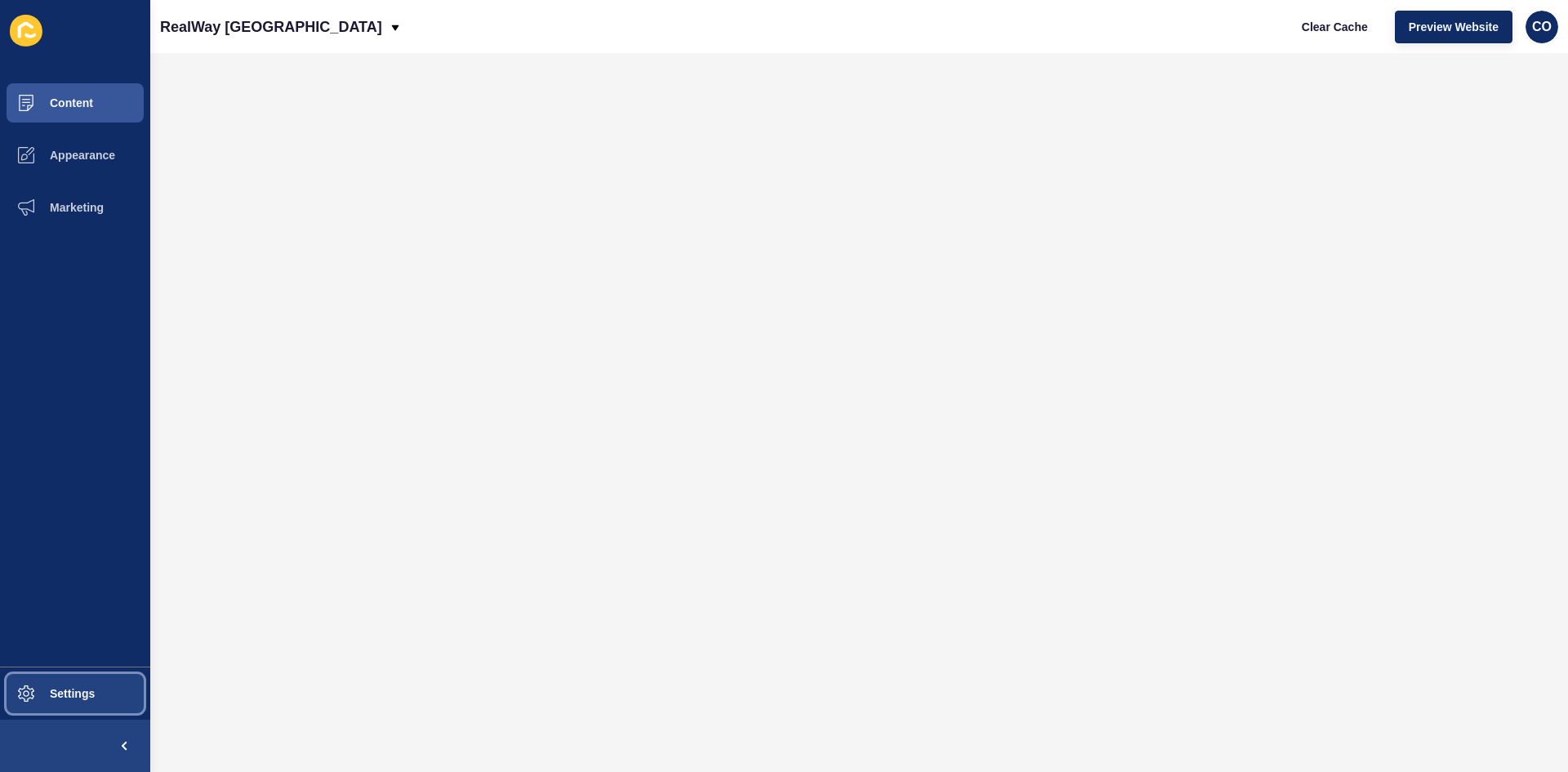
drag, startPoint x: 86, startPoint y: 694, endPoint x: 155, endPoint y: 704, distance: 69.7
click at [87, 595] on span "Settings" at bounding box center [46, 693] width 97 height 13
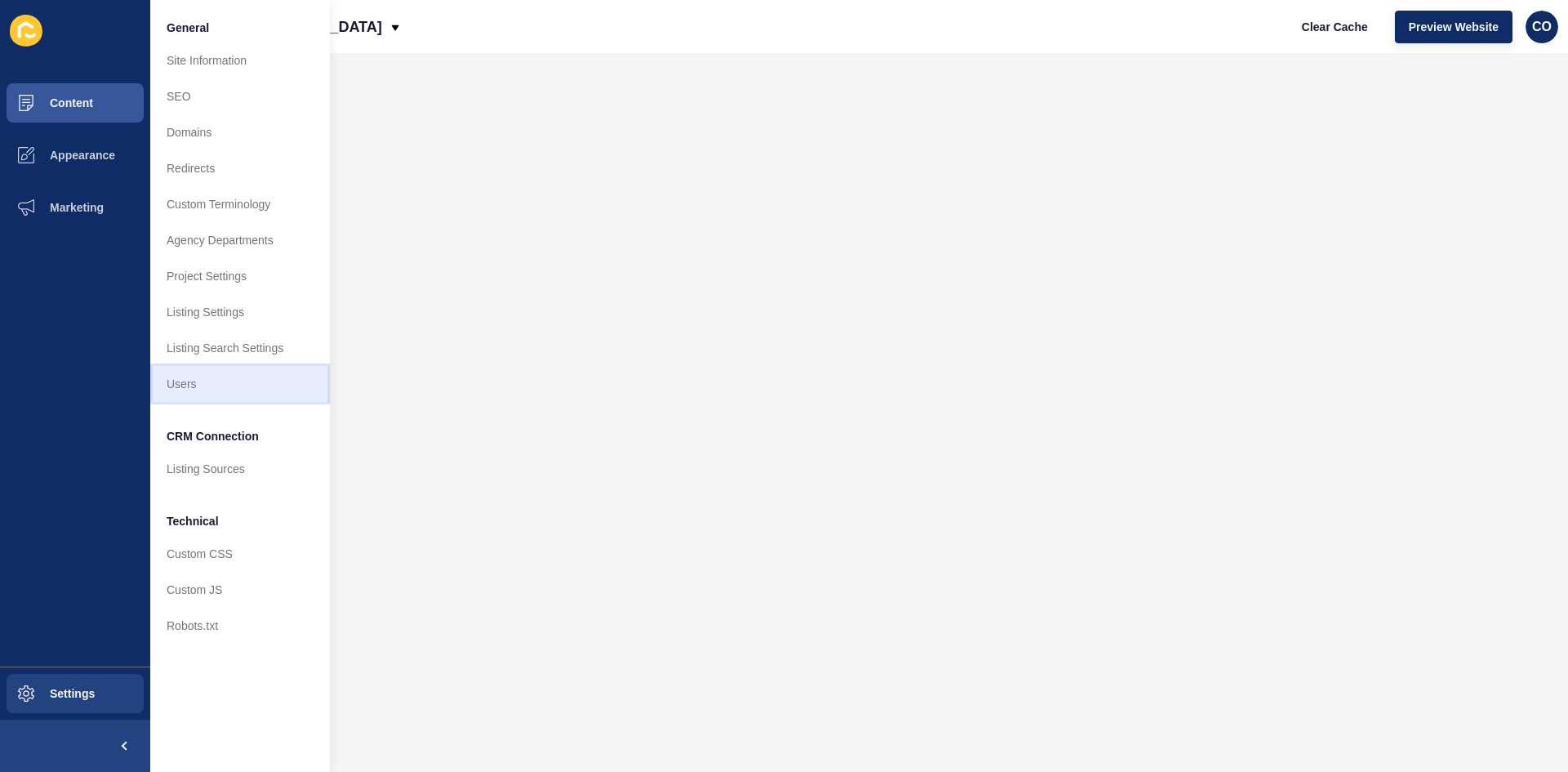
click at [213, 388] on link "Users" at bounding box center [240, 383] width 180 height 36
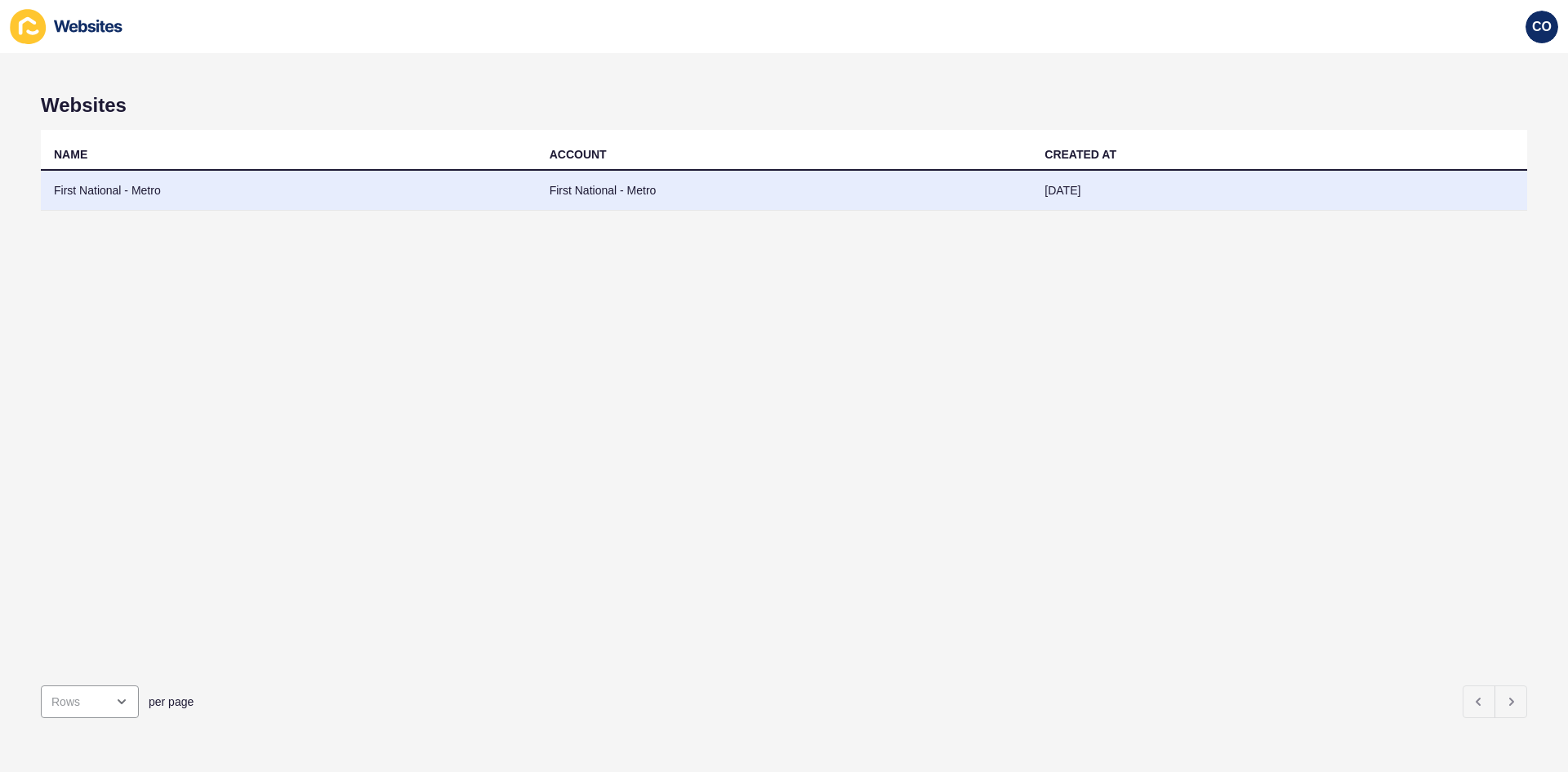
click at [89, 193] on td "First National - Metro" at bounding box center [289, 190] width 496 height 40
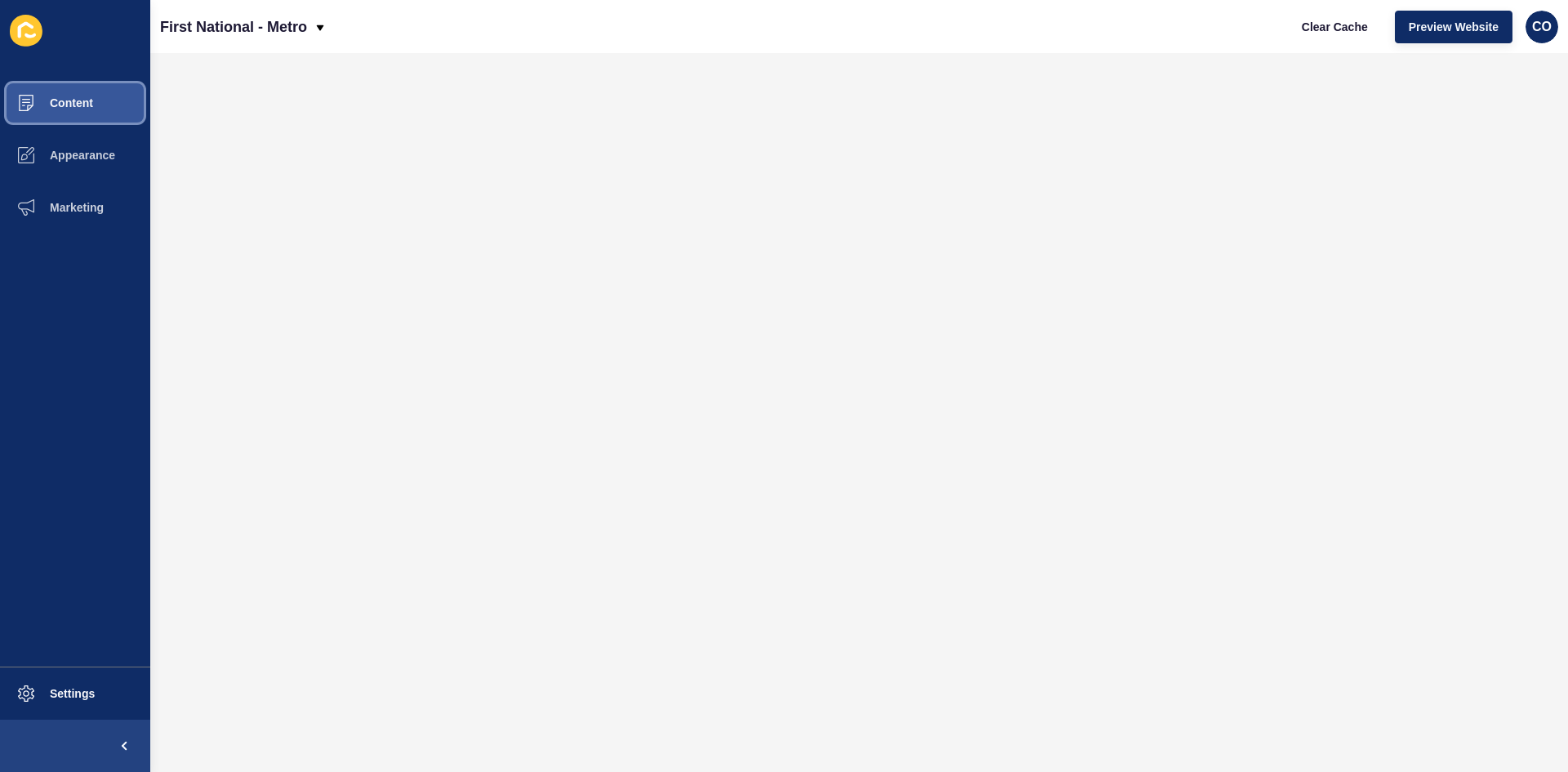
click at [108, 109] on button "Content" at bounding box center [75, 102] width 150 height 52
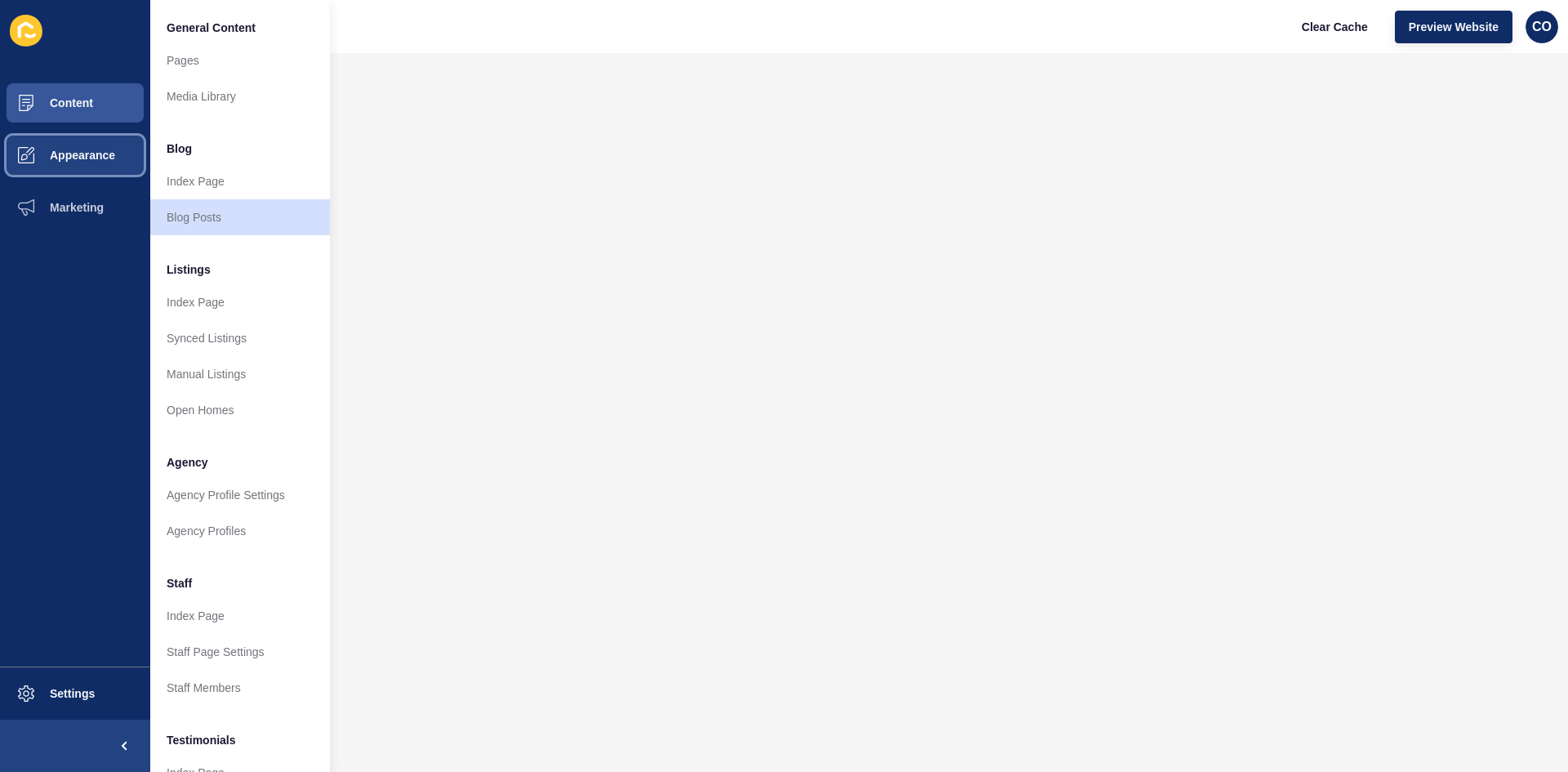
click at [125, 155] on button "Appearance" at bounding box center [75, 155] width 150 height 52
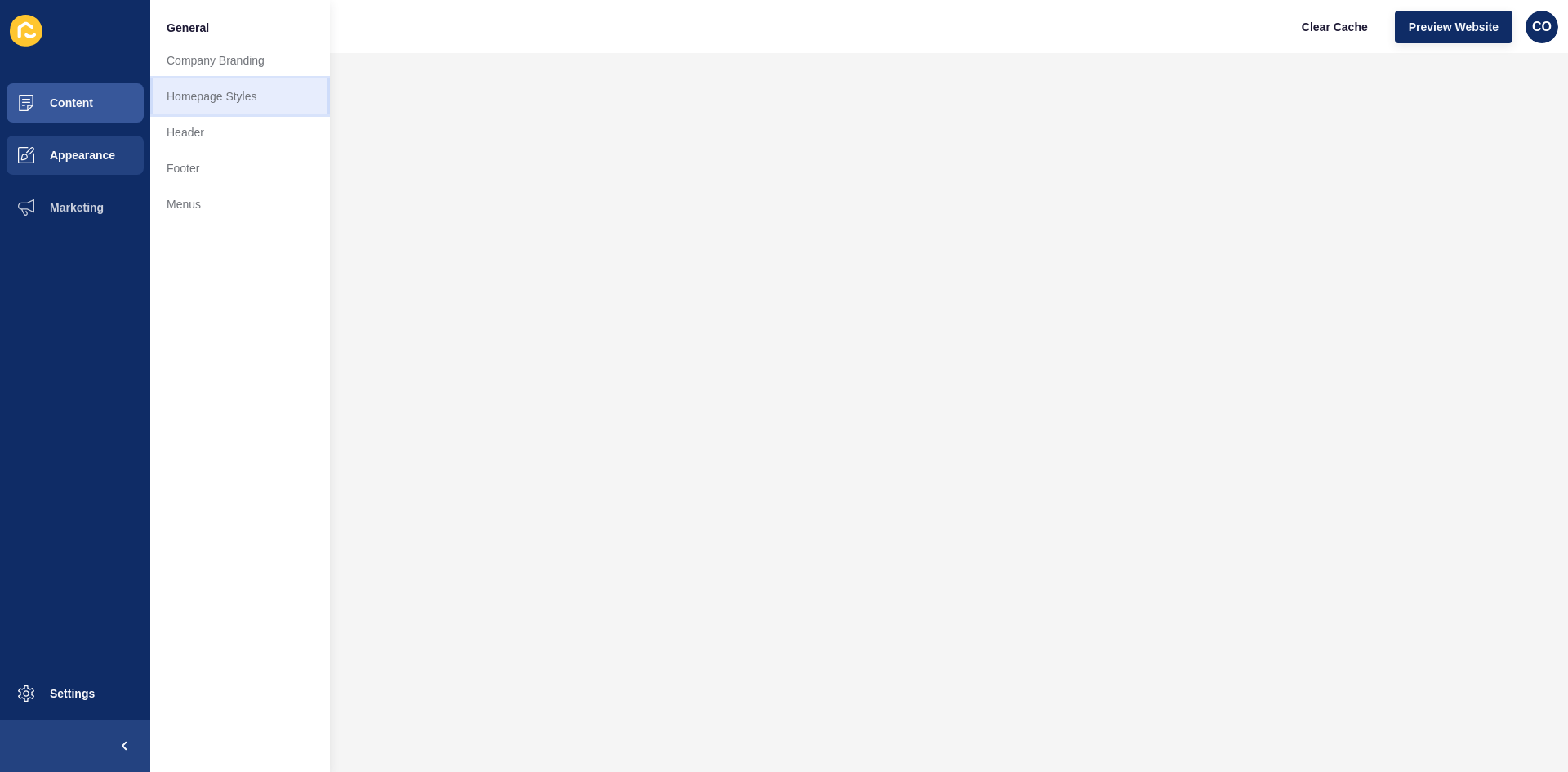
click at [229, 98] on link "Homepage Styles" at bounding box center [240, 96] width 180 height 36
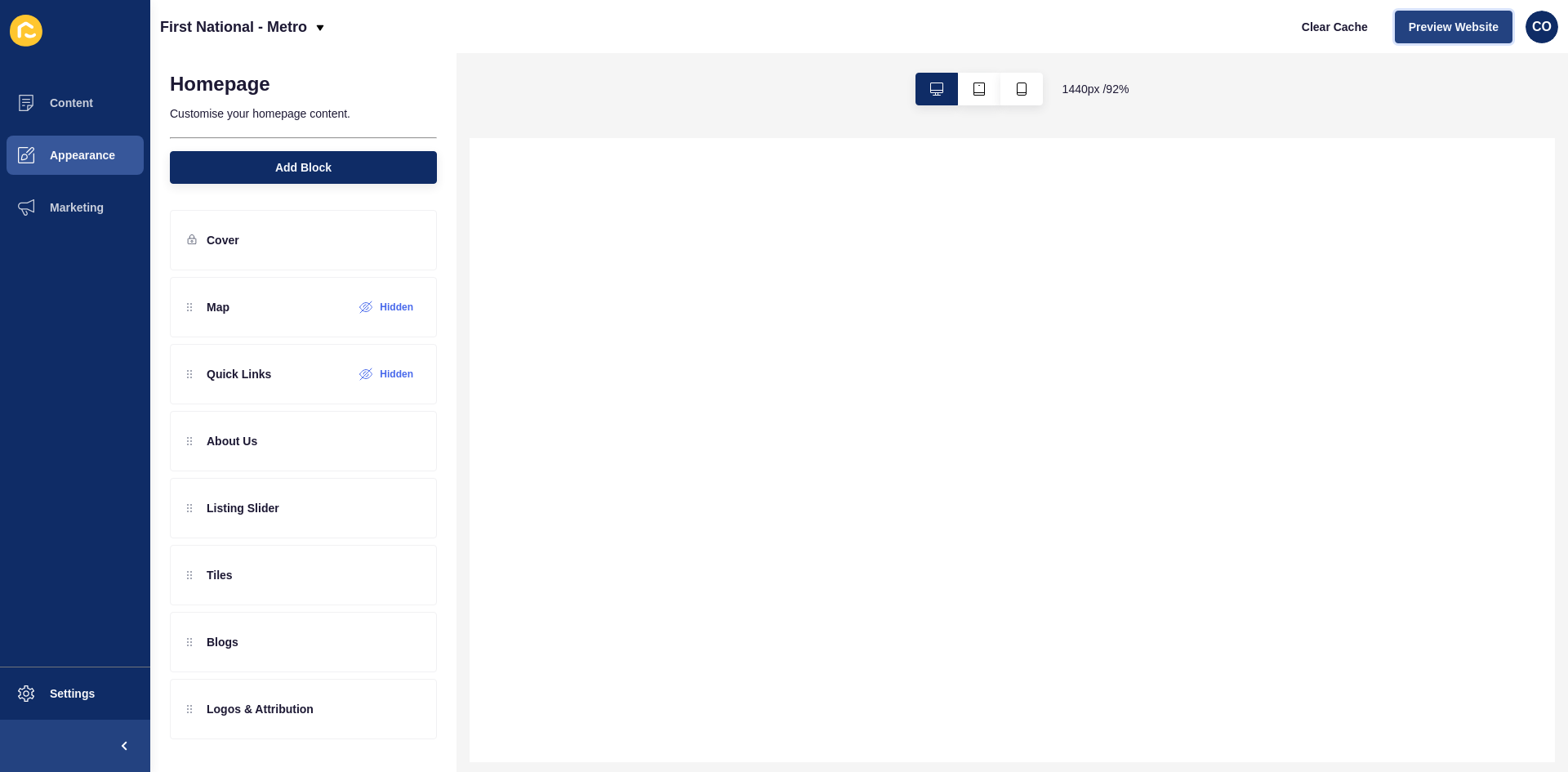
click at [1254, 30] on span "Preview Website" at bounding box center [1454, 26] width 90 height 17
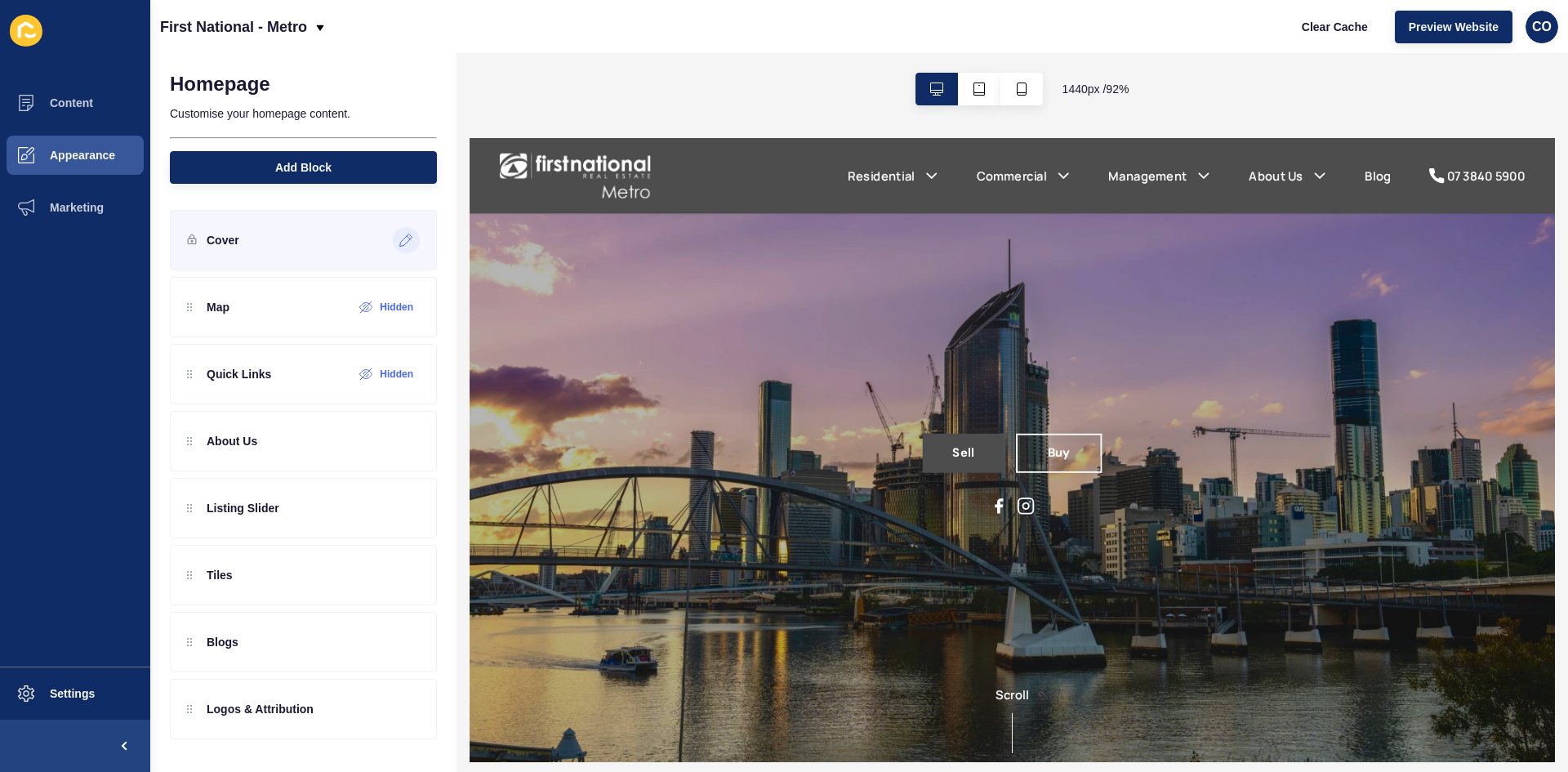
click at [398, 240] on div at bounding box center [406, 240] width 27 height 26
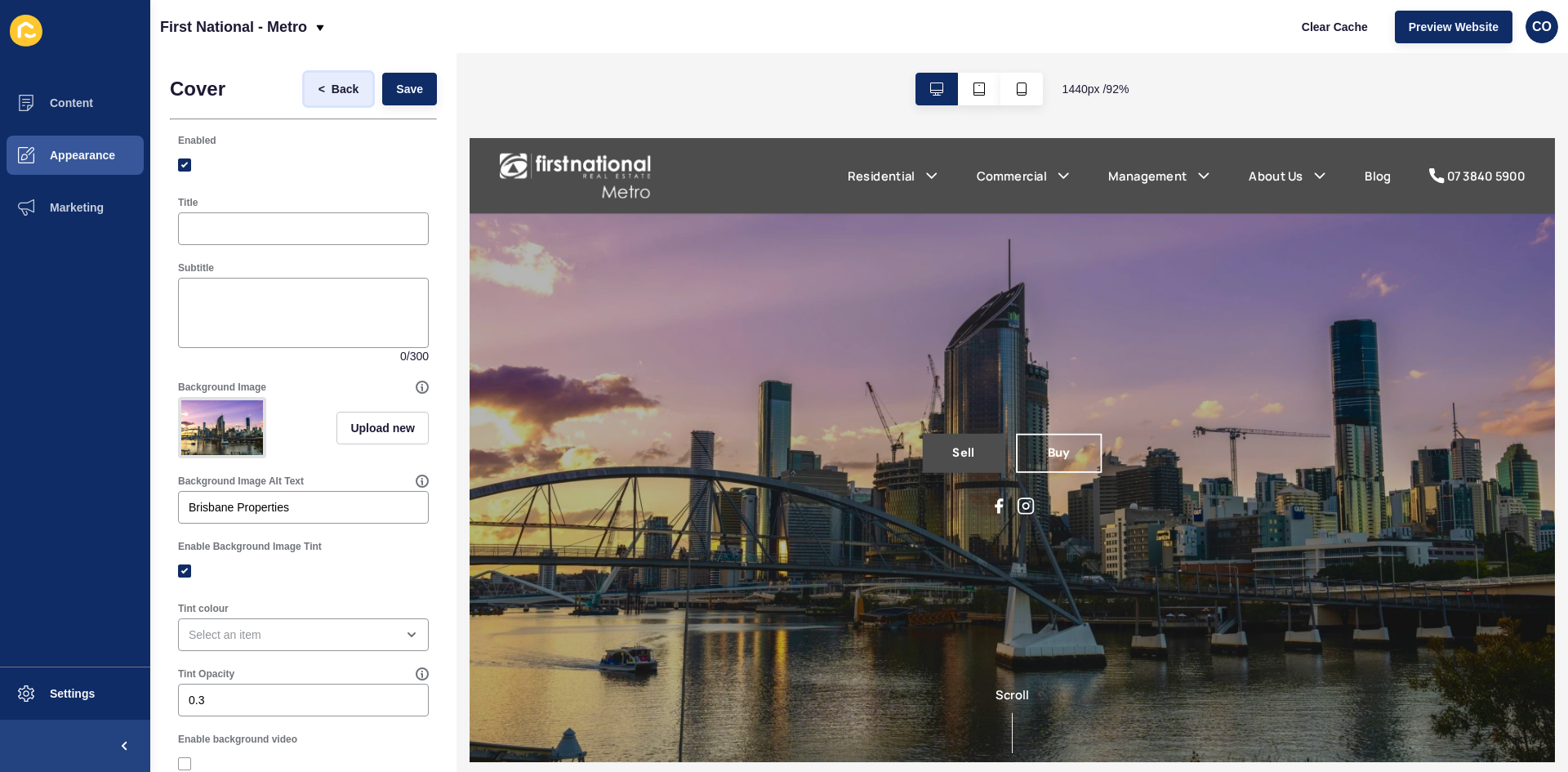
click at [332, 93] on span "Back" at bounding box center [345, 89] width 27 height 17
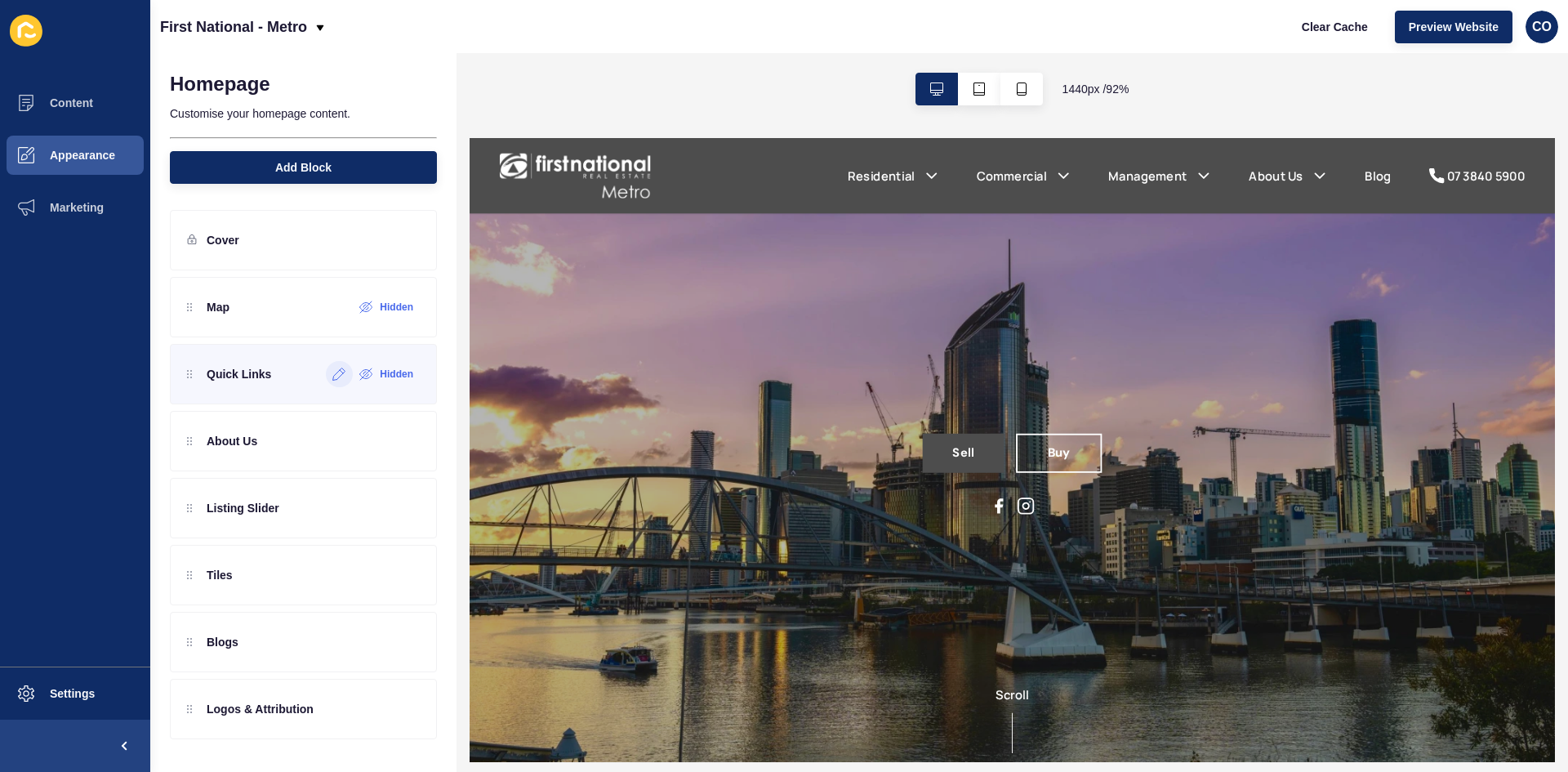
click at [337, 376] on icon at bounding box center [339, 374] width 14 height 13
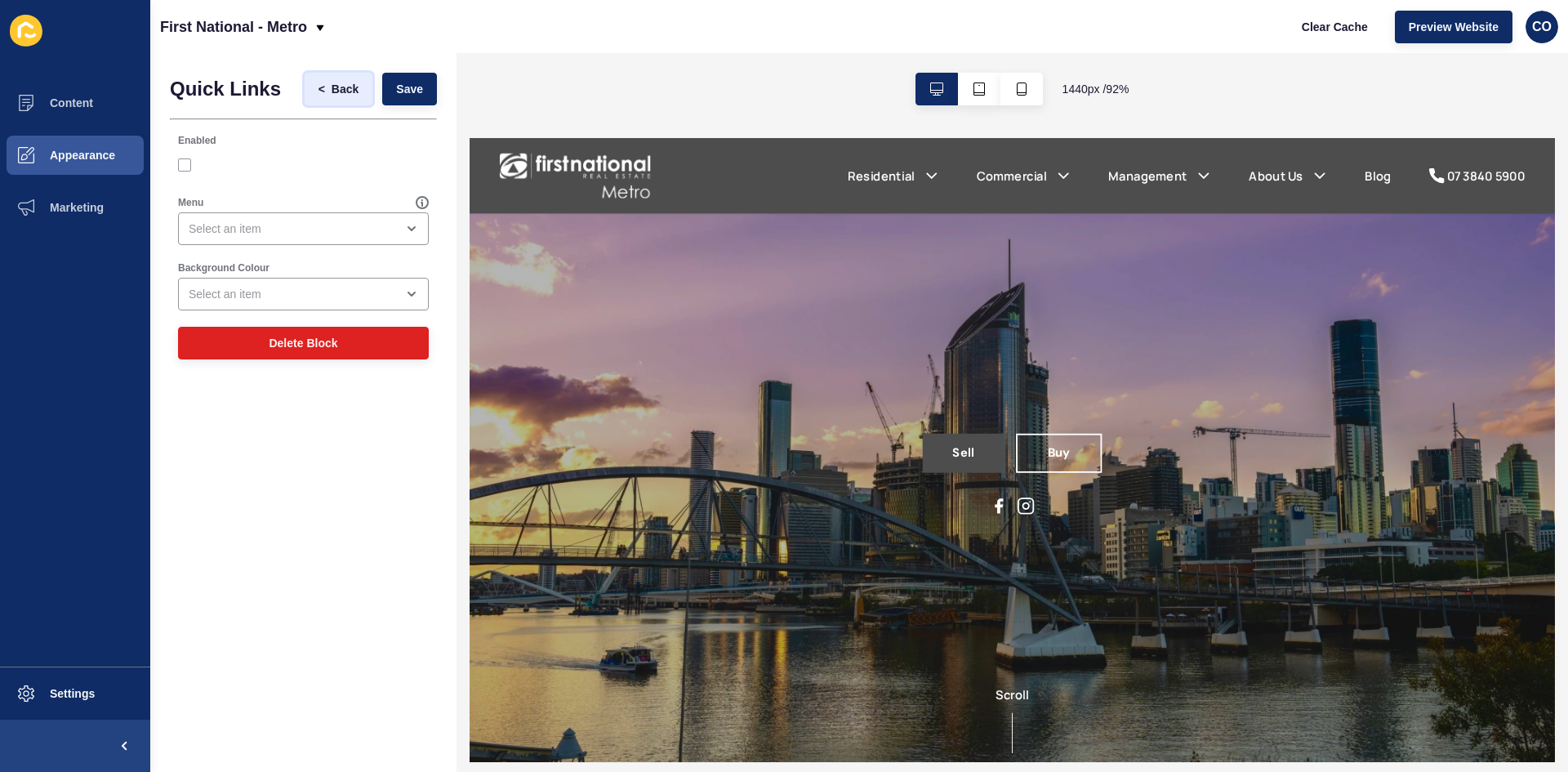
click at [344, 90] on span "Back" at bounding box center [345, 89] width 27 height 17
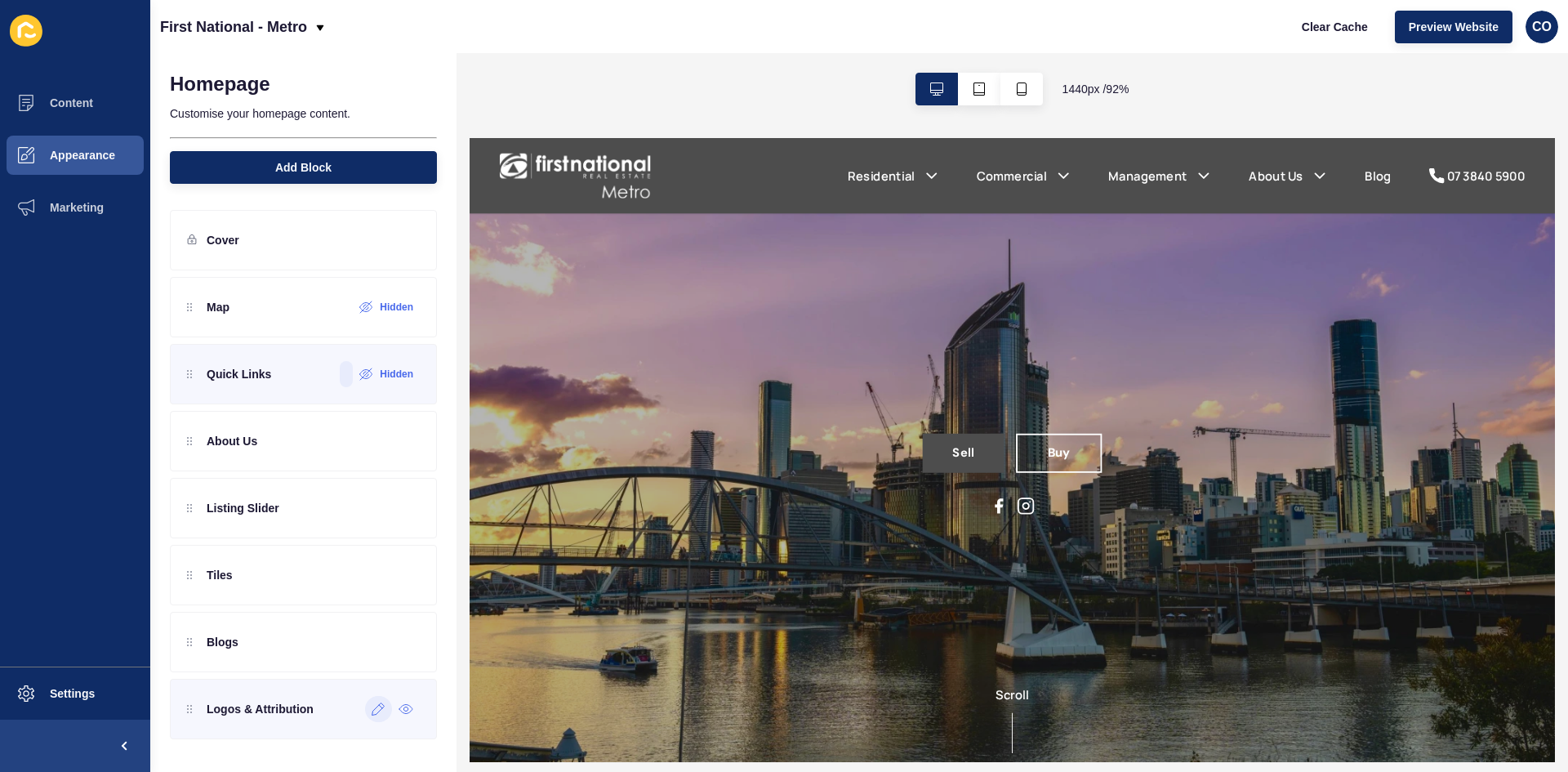
click at [378, 595] on icon at bounding box center [379, 709] width 14 height 13
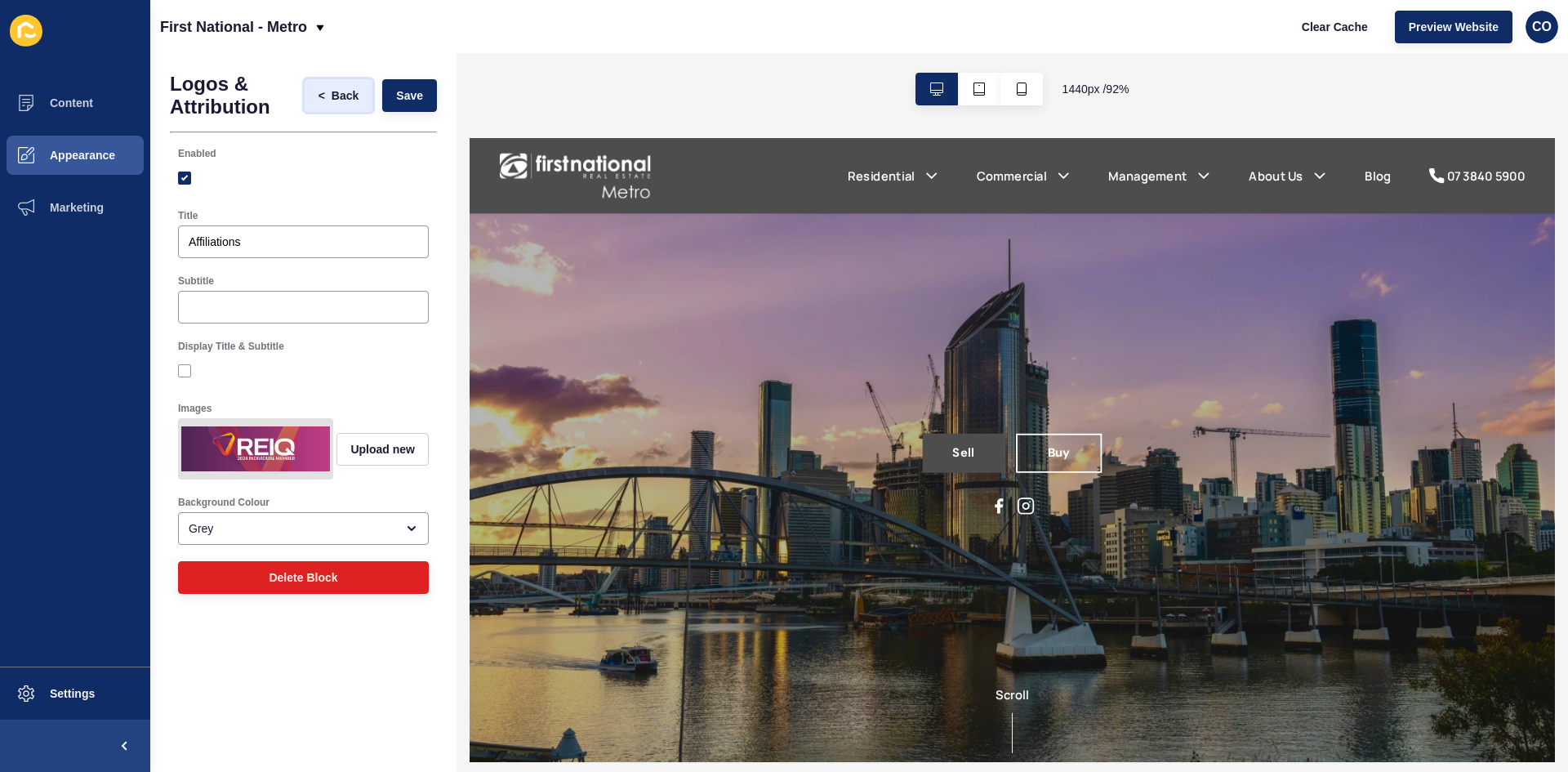
click at [346, 95] on span "Back" at bounding box center [345, 95] width 27 height 17
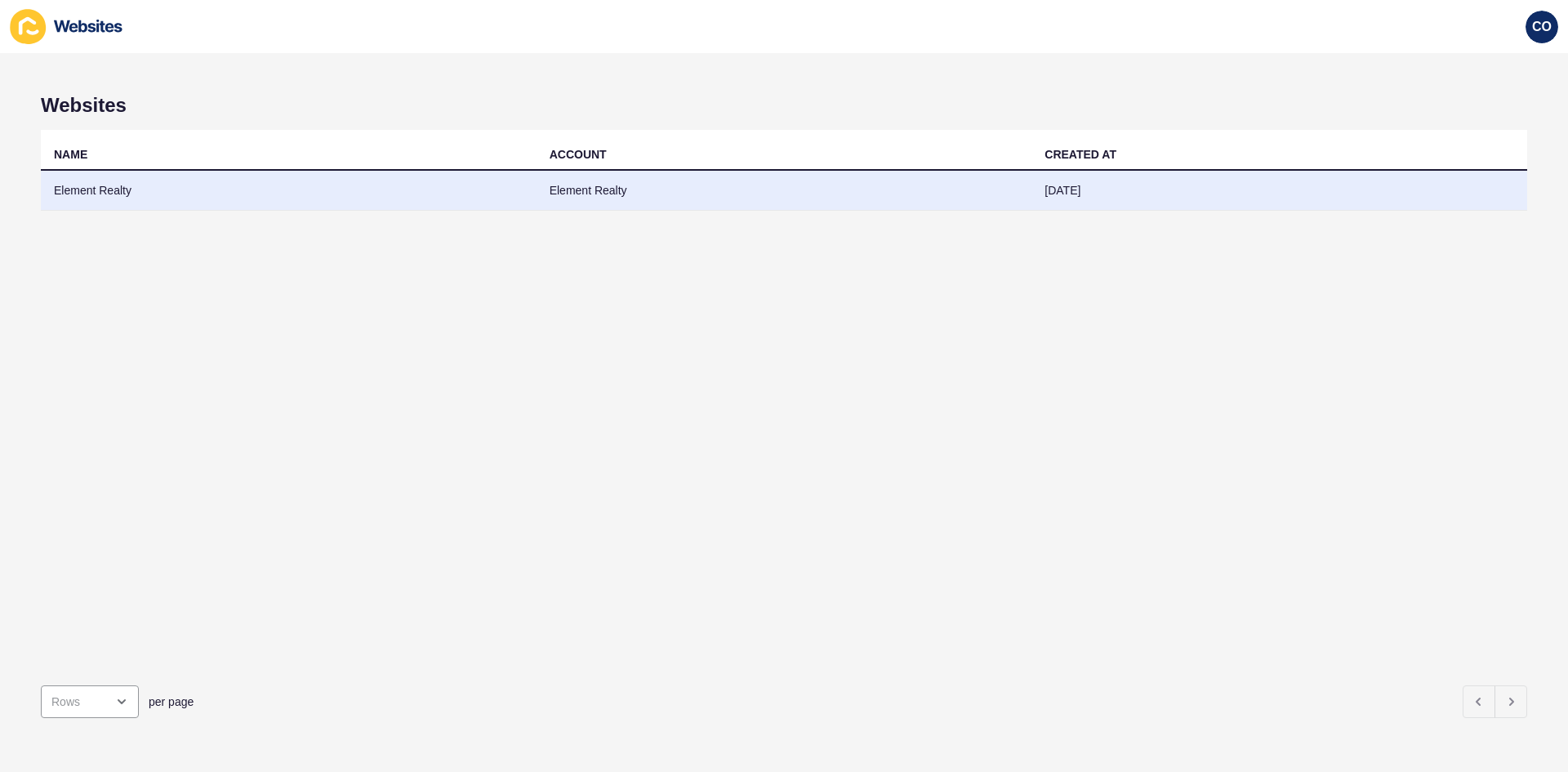
click at [95, 189] on td "Element Realty" at bounding box center [289, 190] width 496 height 40
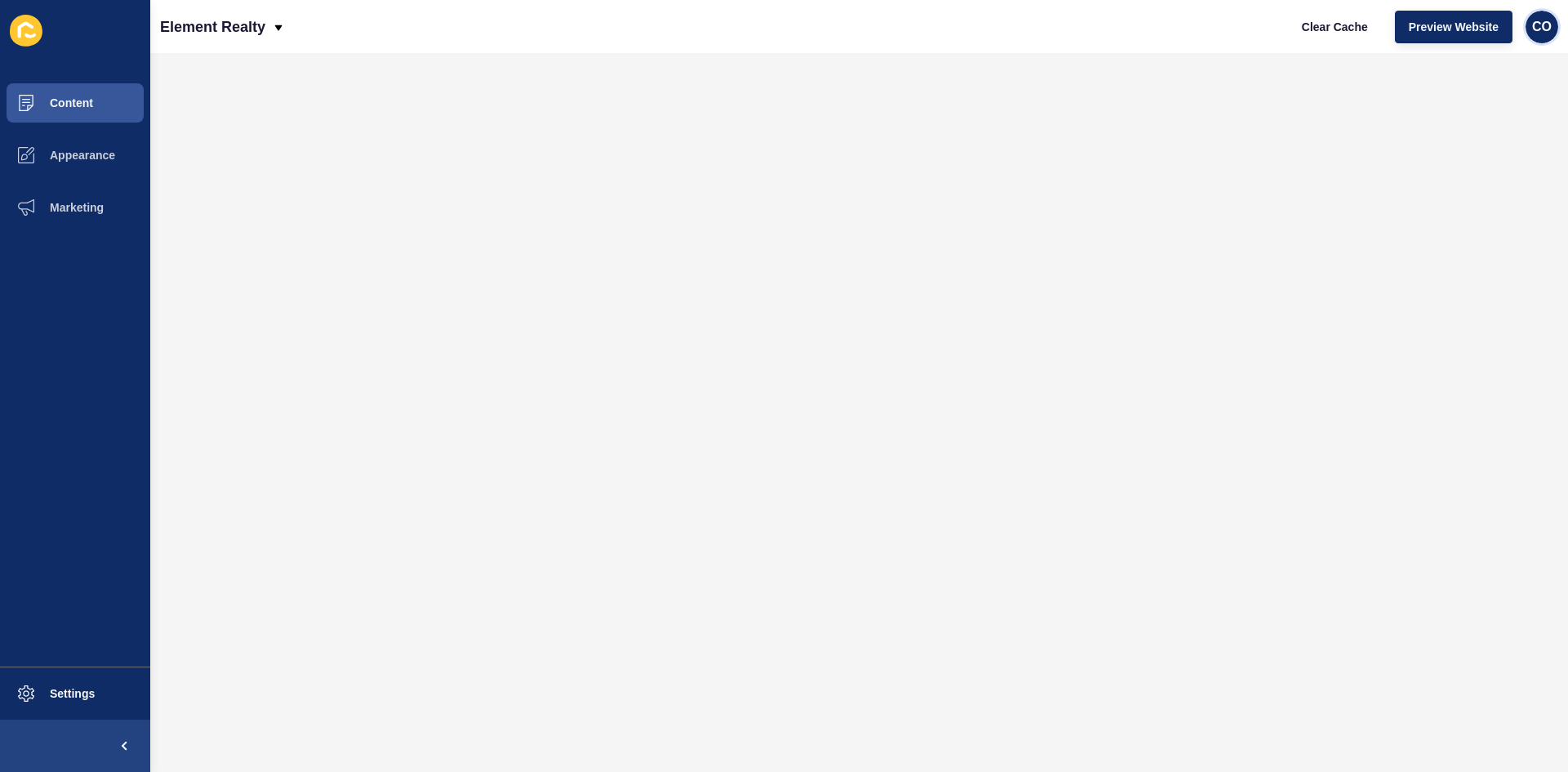
click at [1254, 30] on span "CO" at bounding box center [1542, 26] width 19 height 17
click at [1254, 138] on link "Logout" at bounding box center [1503, 136] width 120 height 36
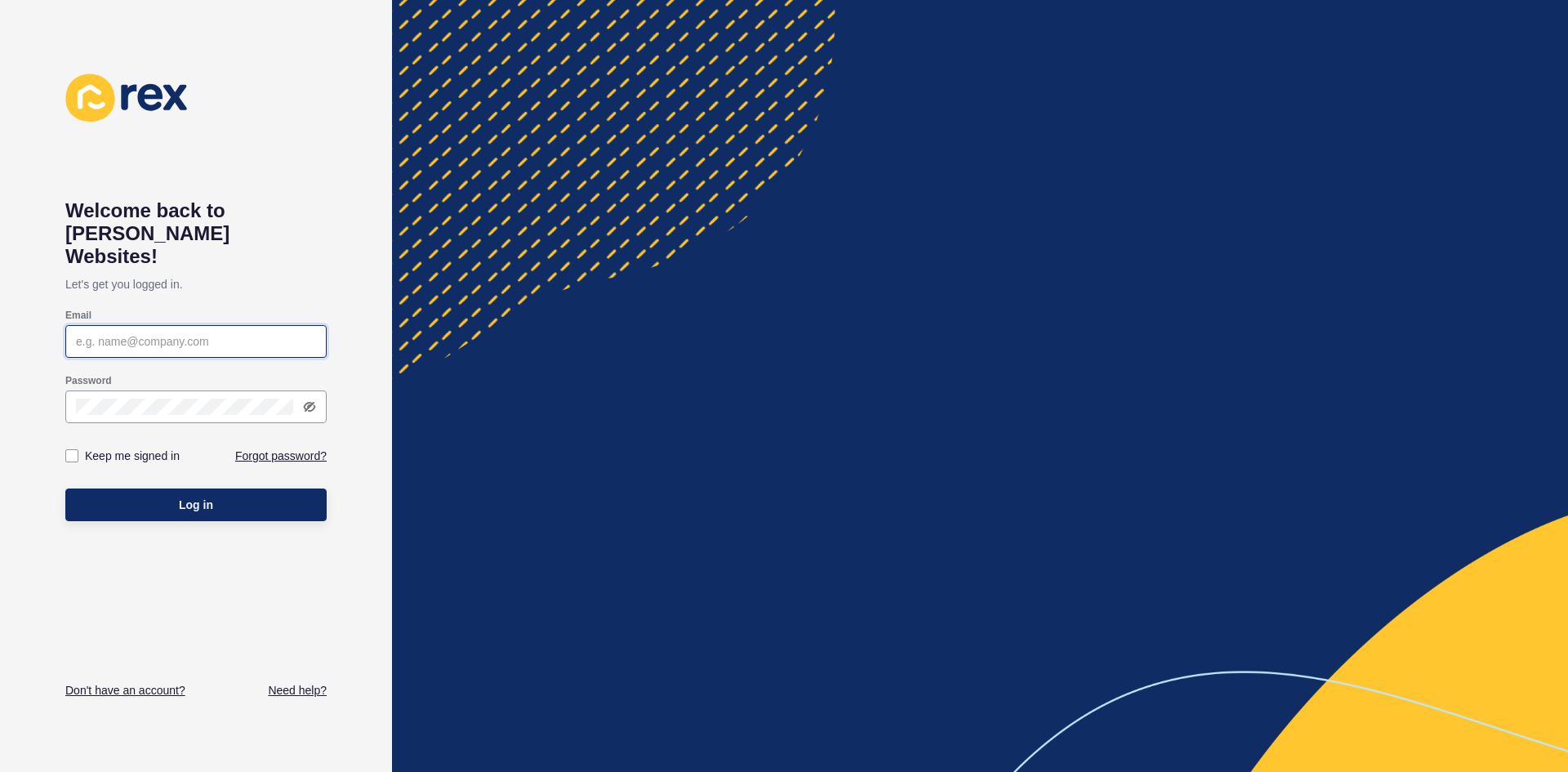
type input "[EMAIL_ADDRESS][PERSON_NAME][DOMAIN_NAME]"
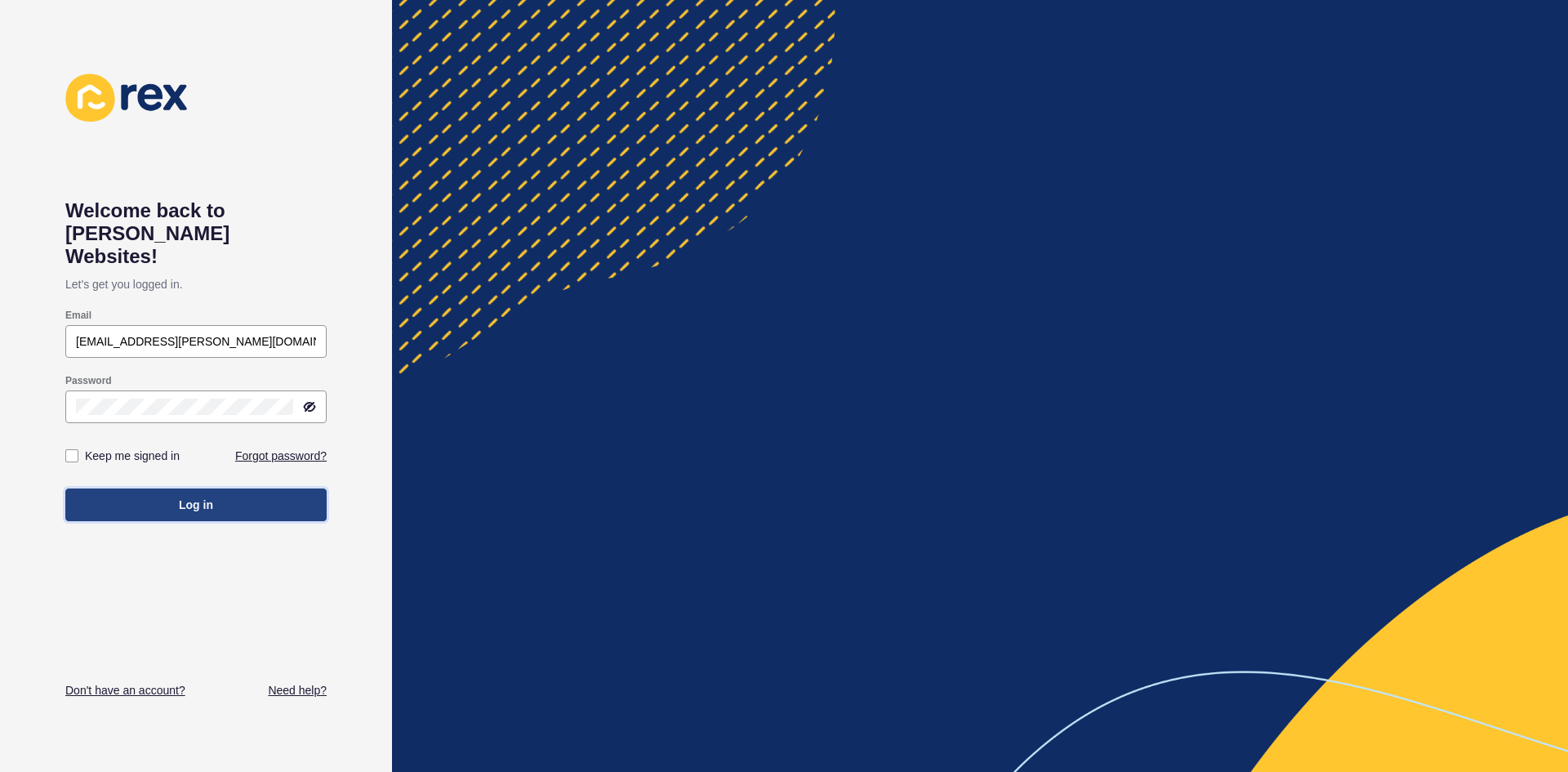
click at [219, 488] on button "Log in" at bounding box center [196, 504] width 261 height 33
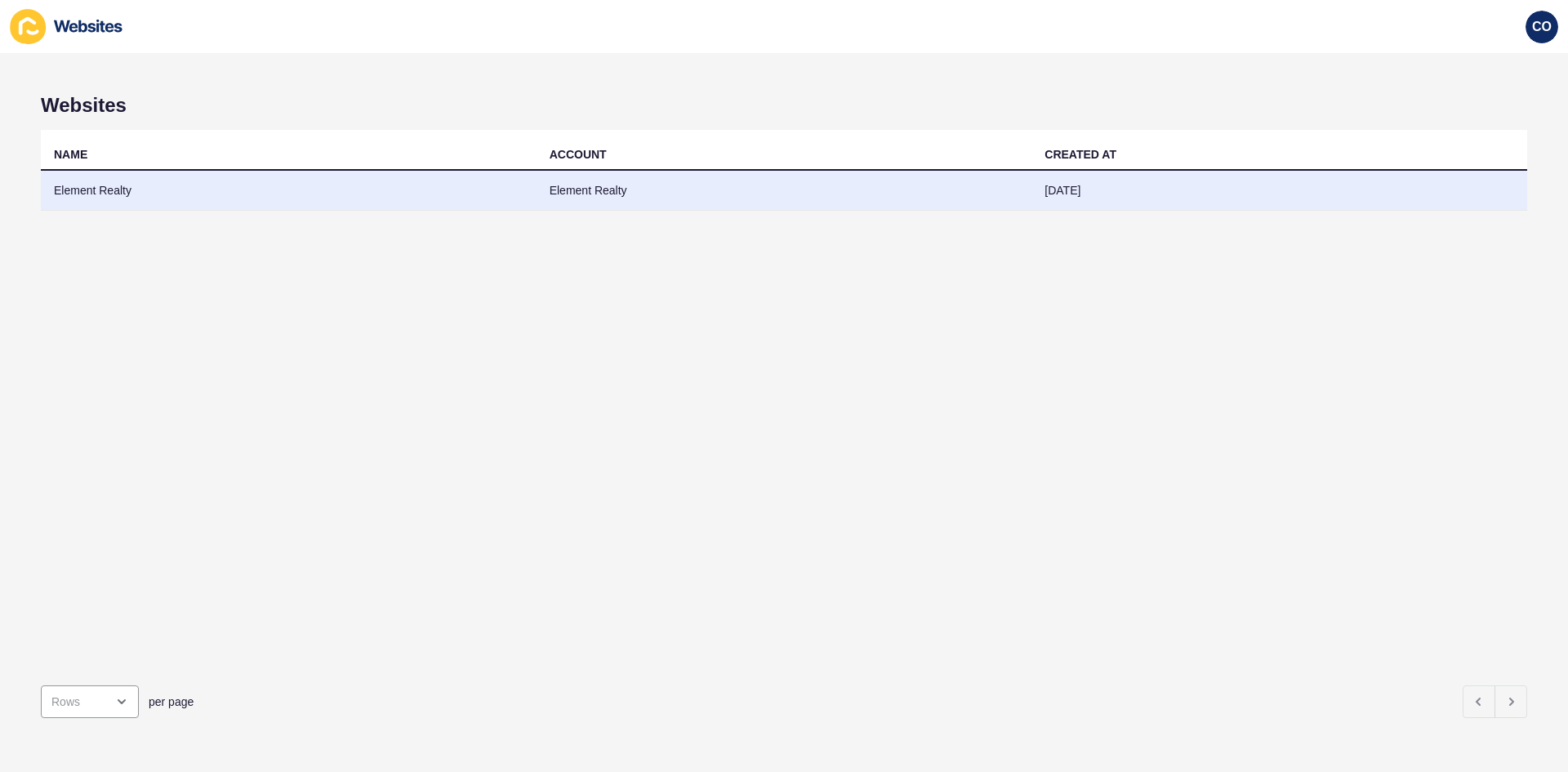
click at [93, 192] on td "Element Realty" at bounding box center [289, 190] width 496 height 40
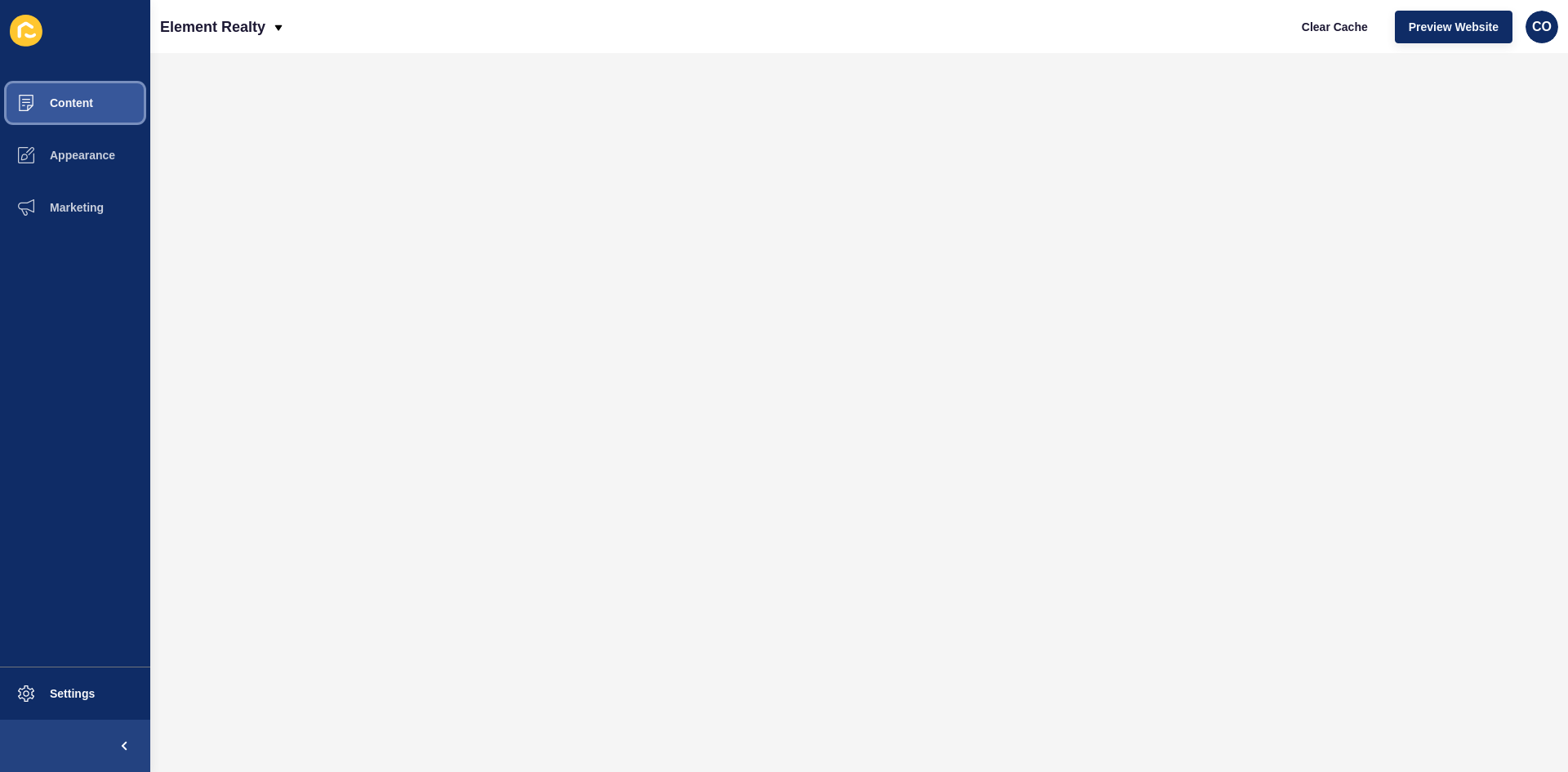
click at [95, 110] on button "Content" at bounding box center [75, 102] width 150 height 52
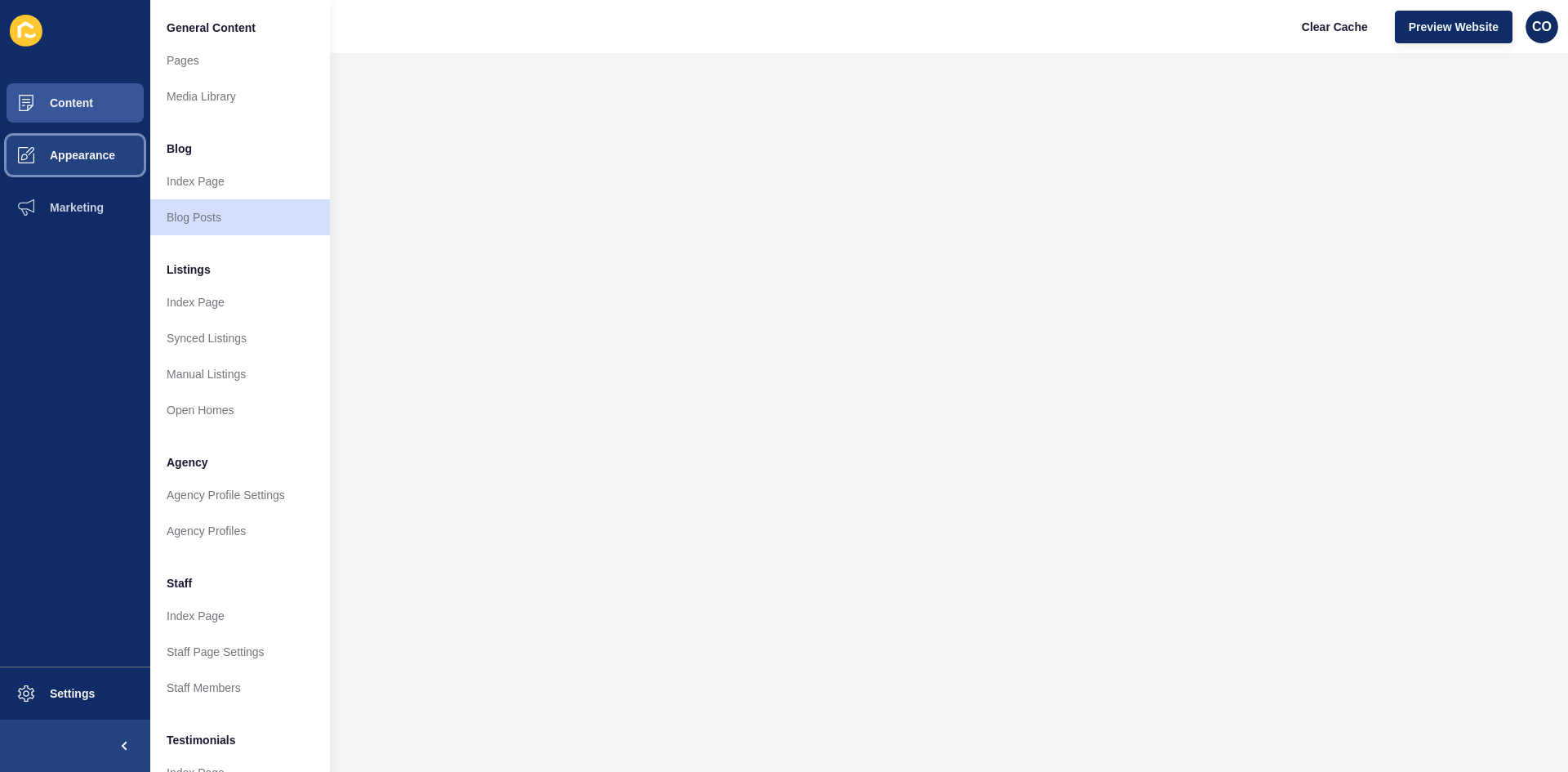
click at [97, 158] on span "Appearance" at bounding box center [56, 155] width 117 height 13
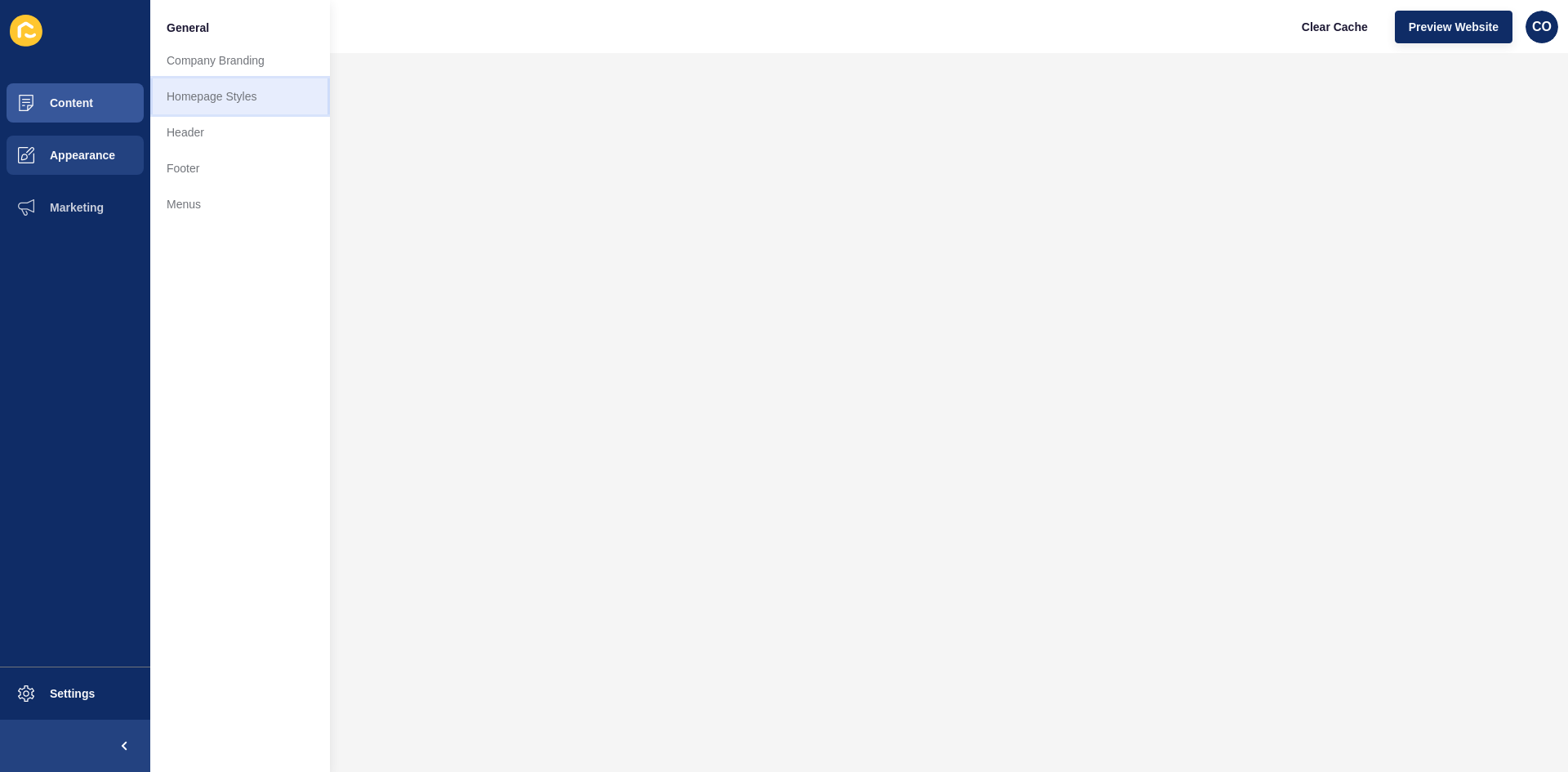
click at [220, 98] on link "Homepage Styles" at bounding box center [240, 96] width 180 height 36
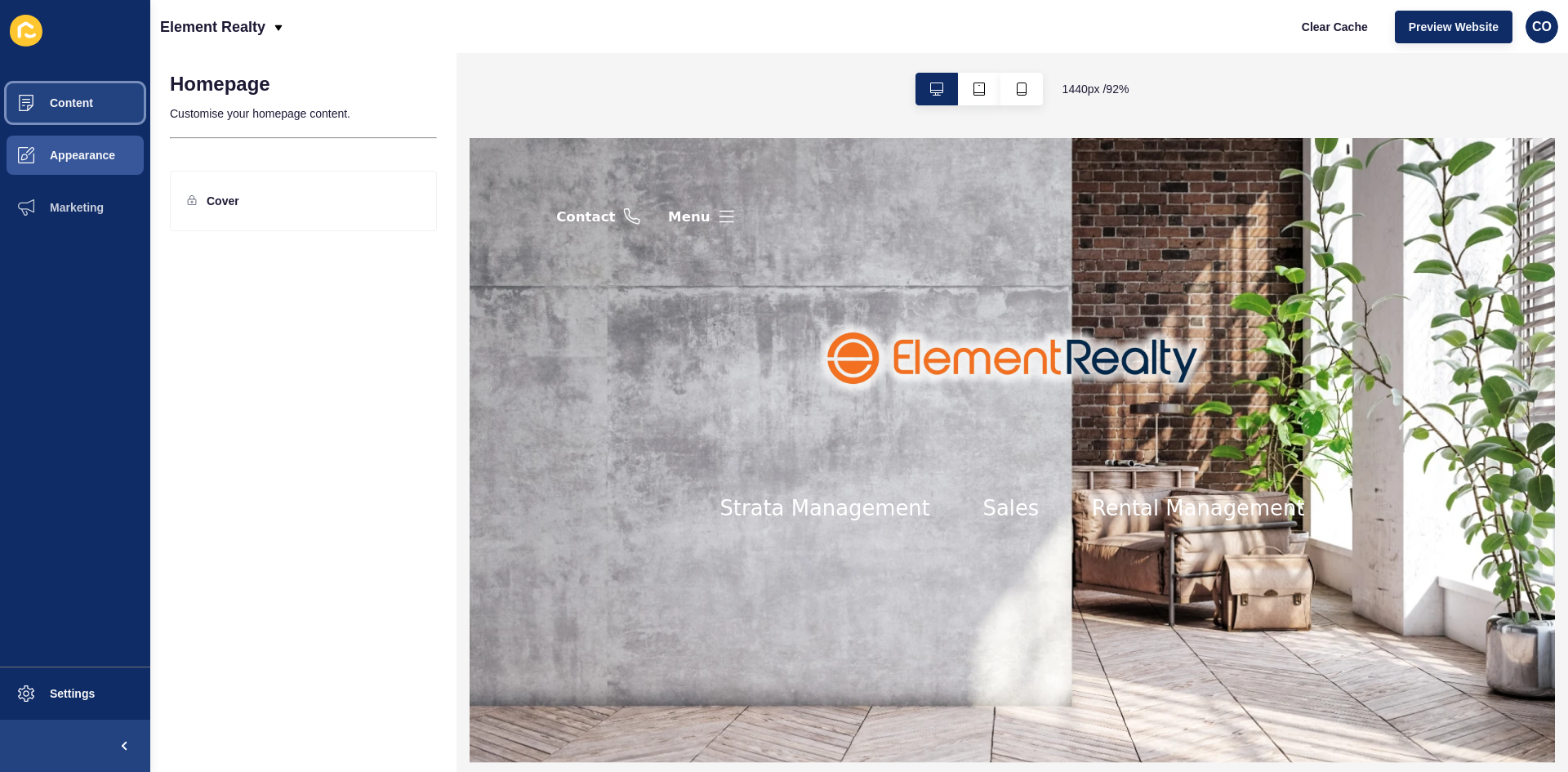
click at [76, 108] on span "Content" at bounding box center [45, 102] width 95 height 13
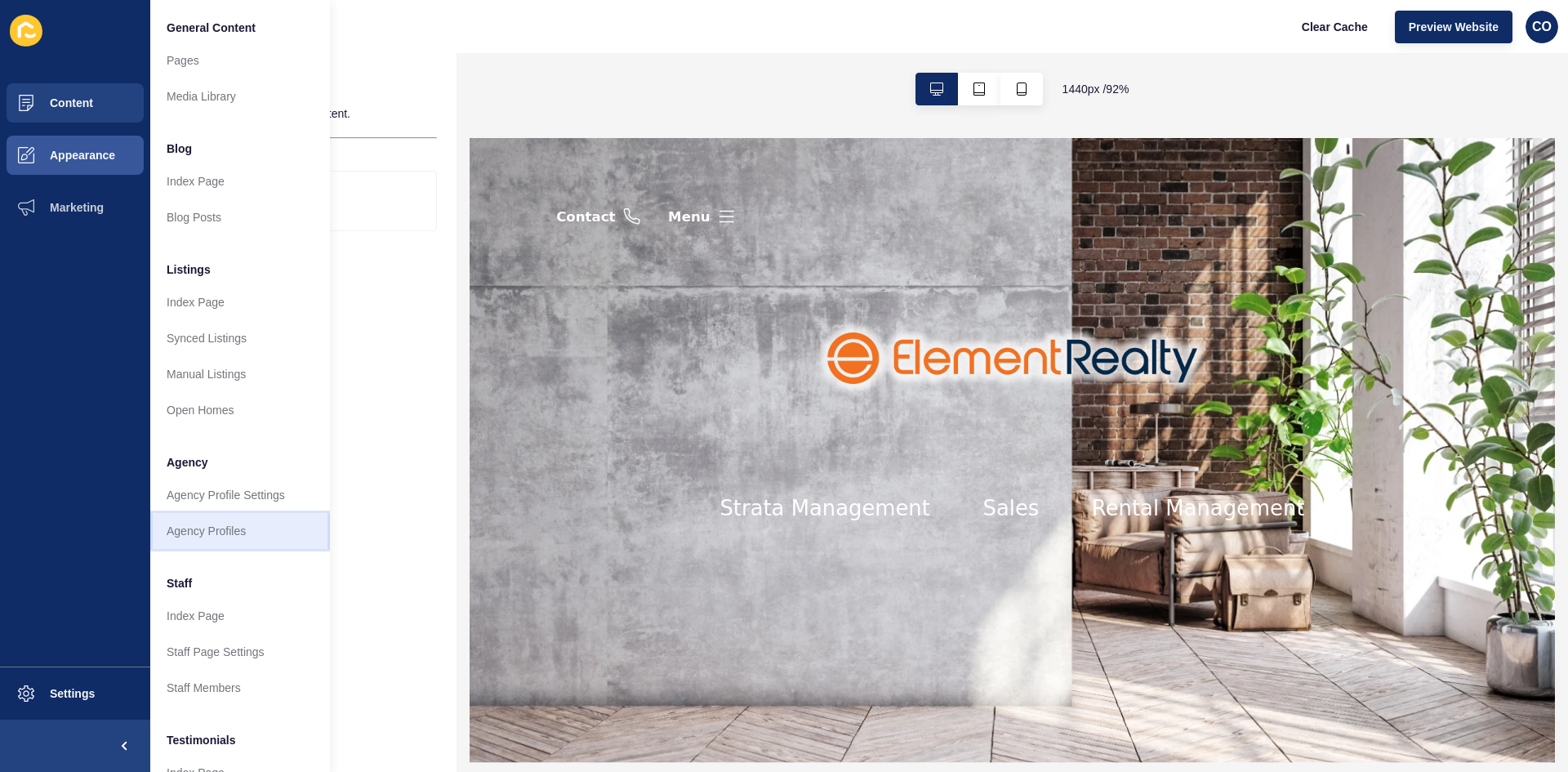
click at [227, 526] on link "Agency Profiles" at bounding box center [240, 531] width 180 height 36
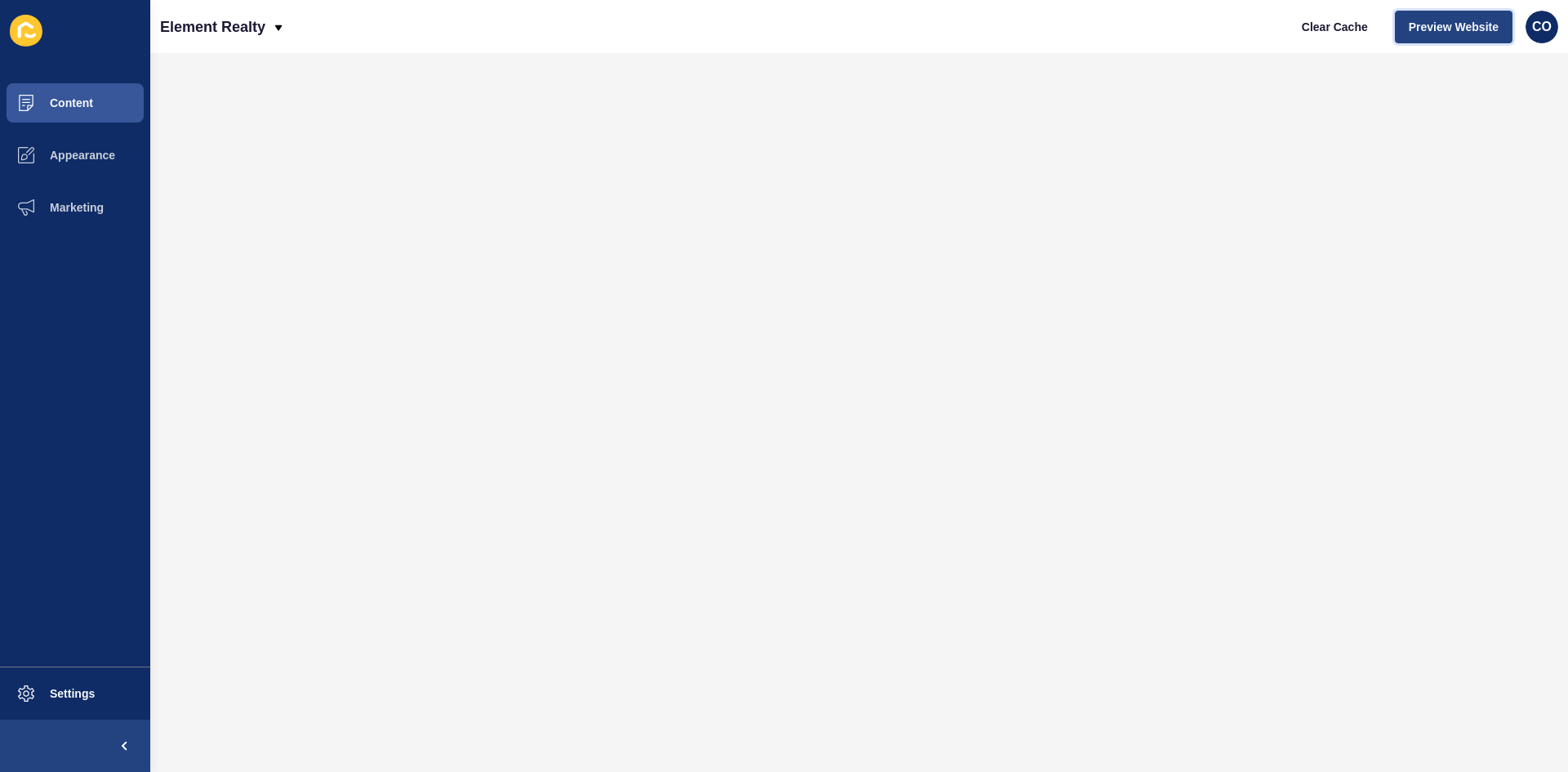
click at [1254, 28] on span "Preview Website" at bounding box center [1454, 26] width 90 height 17
